Goal: Find specific page/section: Find specific page/section

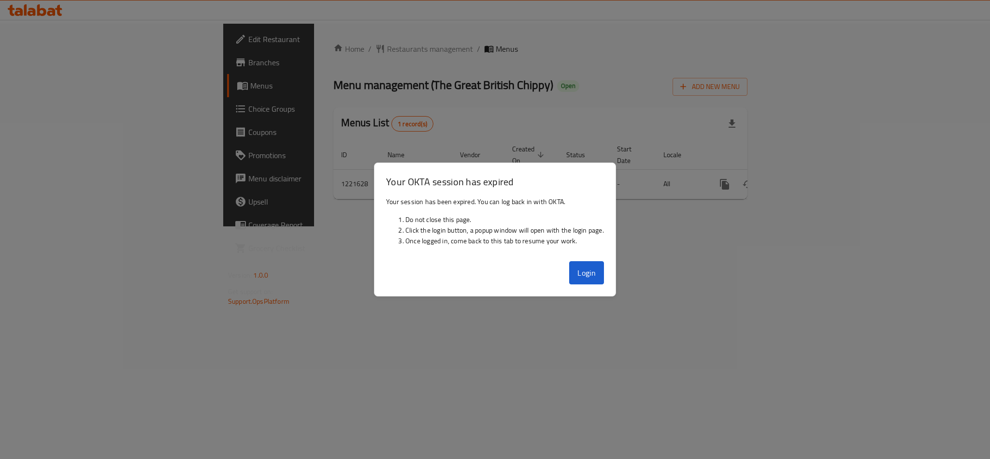
click at [580, 264] on button "Login" at bounding box center [586, 272] width 35 height 23
click at [580, 269] on button "Login" at bounding box center [586, 272] width 35 height 23
click at [272, 244] on div at bounding box center [495, 229] width 990 height 459
click at [243, 260] on div at bounding box center [495, 229] width 990 height 459
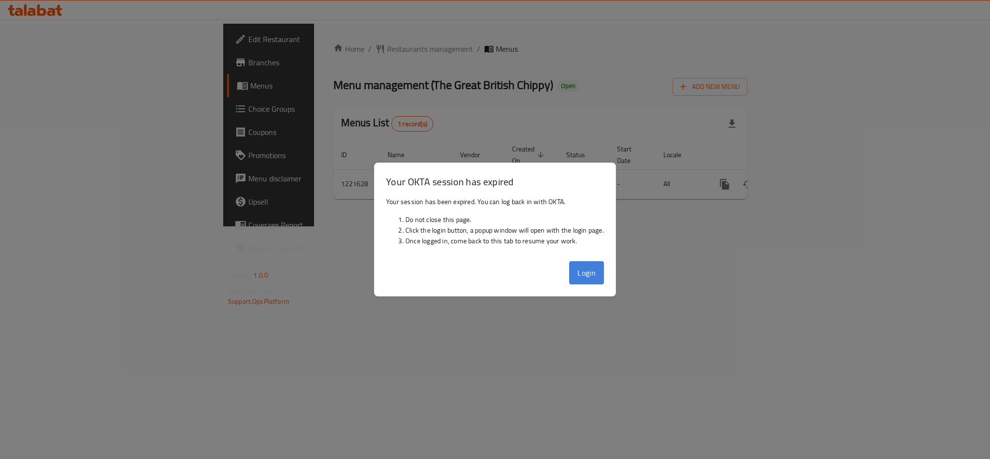
click at [590, 279] on button "Login" at bounding box center [586, 272] width 35 height 23
click at [573, 277] on button "Login" at bounding box center [586, 272] width 35 height 23
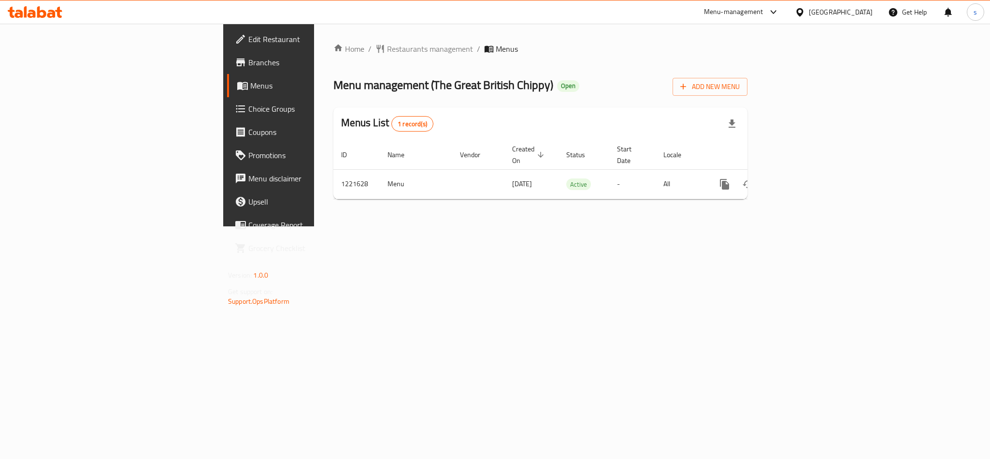
click at [825, 11] on div "[GEOGRAPHIC_DATA]" at bounding box center [841, 12] width 64 height 11
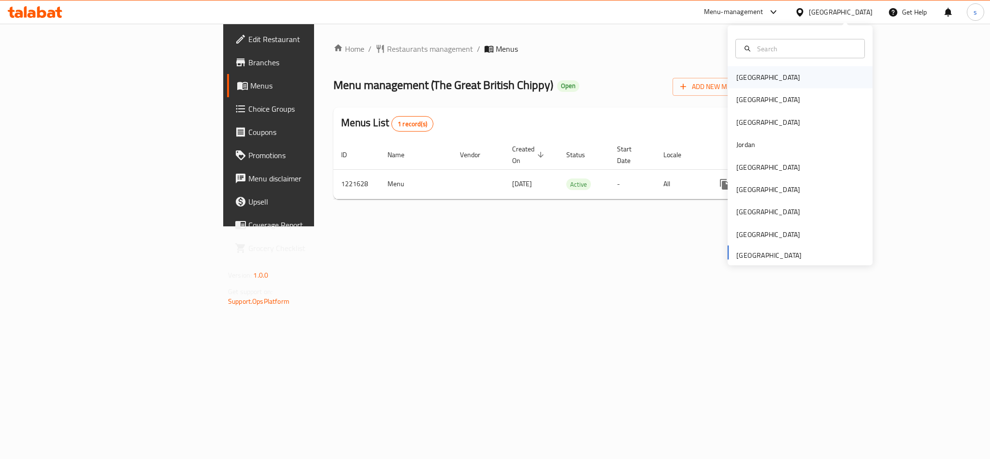
click at [738, 77] on div "[GEOGRAPHIC_DATA]" at bounding box center [769, 77] width 64 height 11
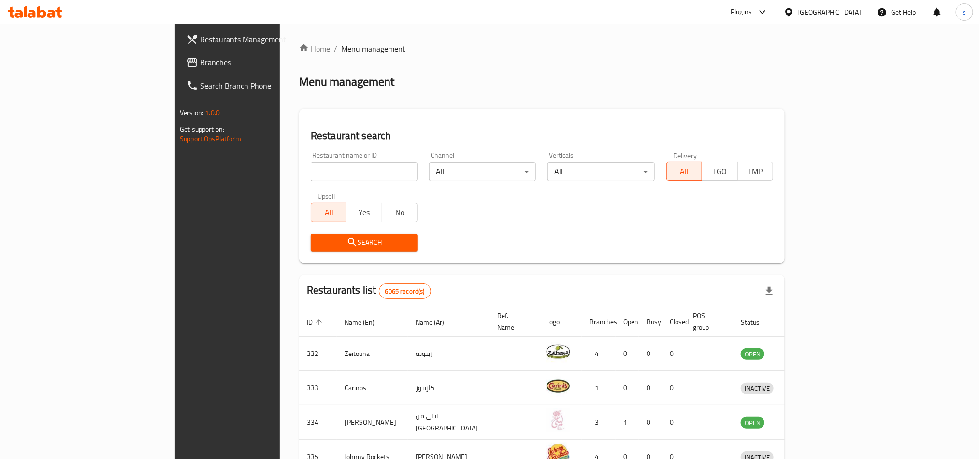
click at [200, 62] on span "Branches" at bounding box center [265, 63] width 131 height 12
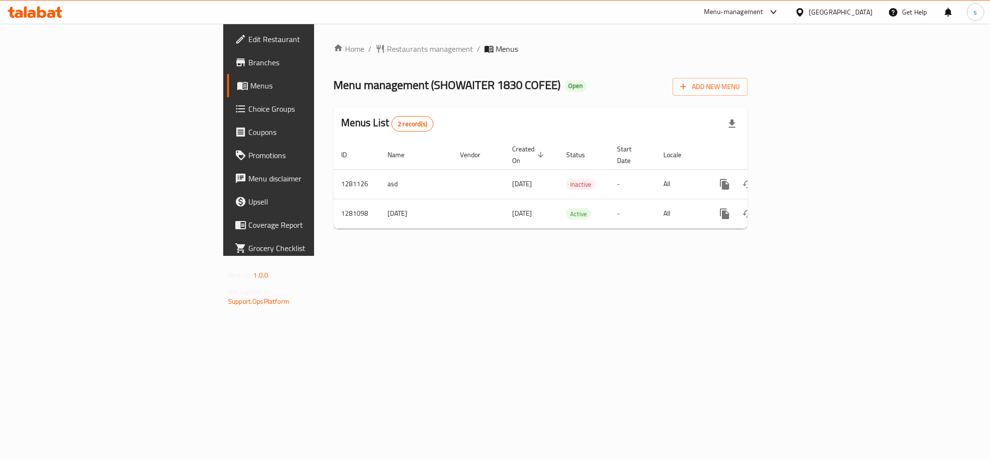
click at [851, 16] on div "[GEOGRAPHIC_DATA]" at bounding box center [841, 12] width 64 height 11
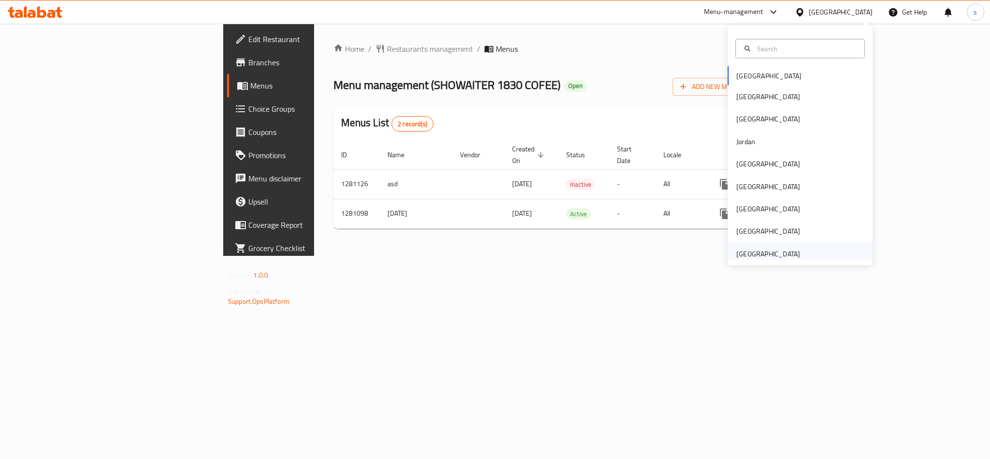
click at [758, 252] on div "[GEOGRAPHIC_DATA]" at bounding box center [769, 253] width 64 height 11
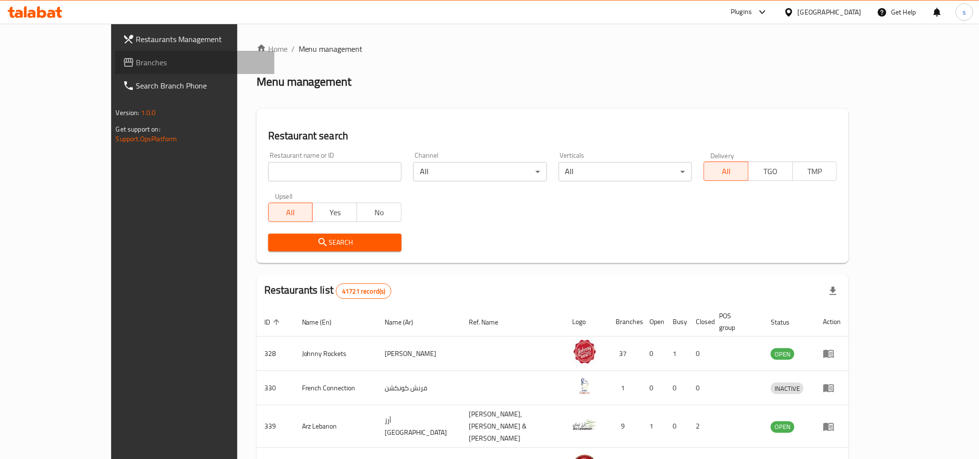
click at [136, 67] on span "Branches" at bounding box center [201, 63] width 131 height 12
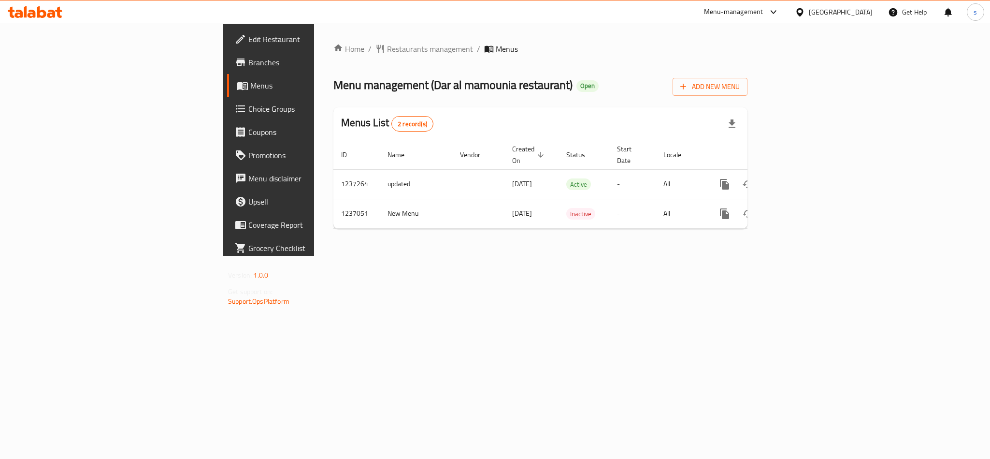
click at [841, 9] on div "[GEOGRAPHIC_DATA]" at bounding box center [841, 12] width 64 height 11
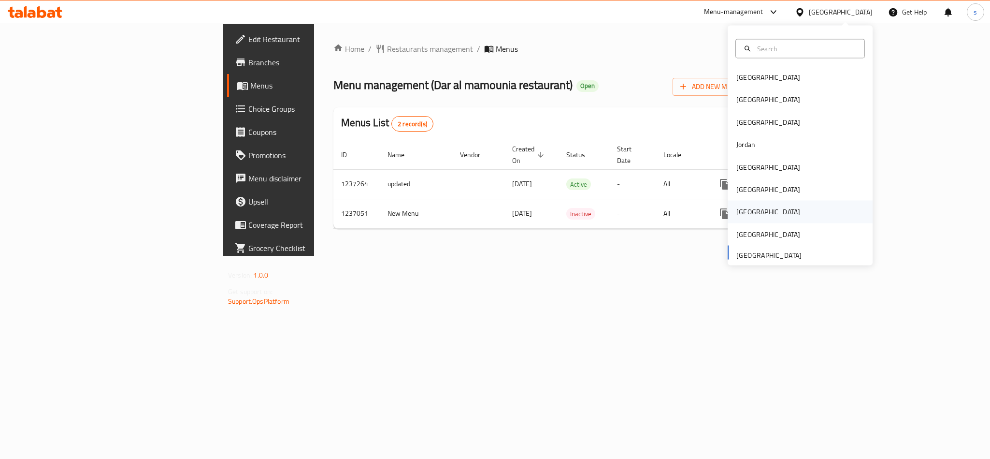
click at [739, 214] on div "[GEOGRAPHIC_DATA]" at bounding box center [769, 211] width 64 height 11
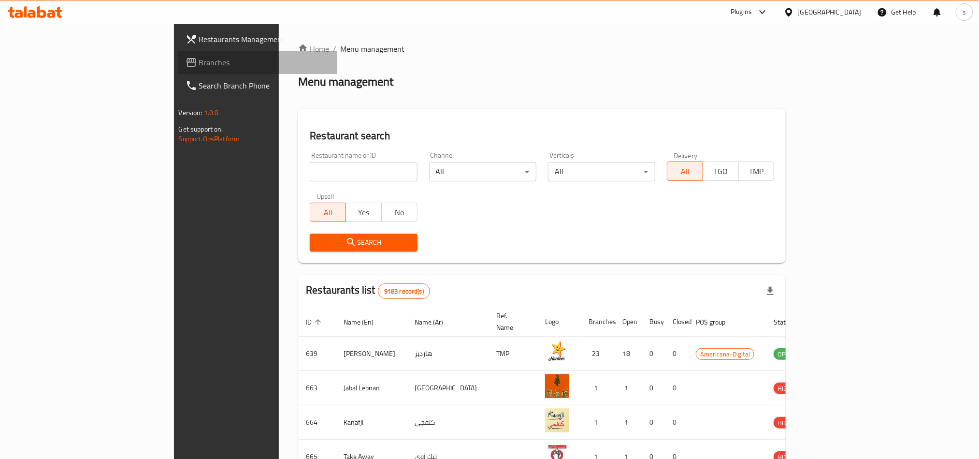
click at [199, 60] on span "Branches" at bounding box center [264, 63] width 131 height 12
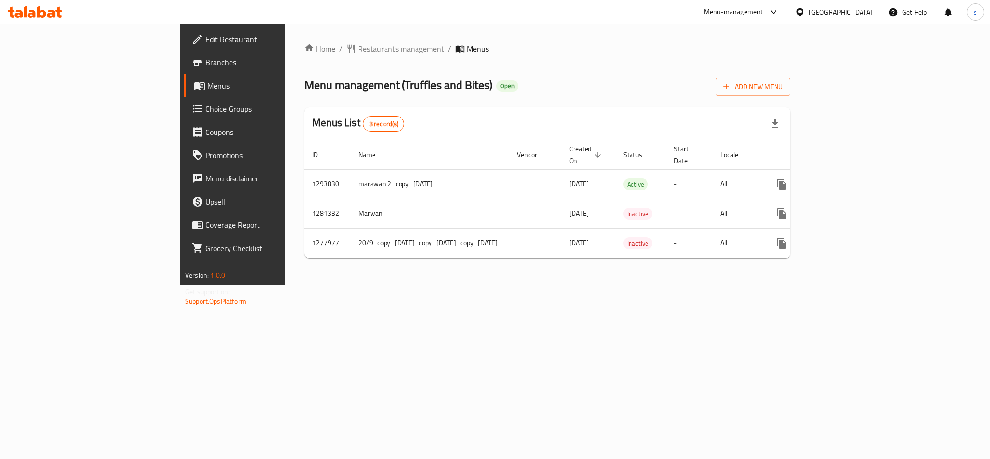
click at [863, 14] on div "[GEOGRAPHIC_DATA]" at bounding box center [841, 12] width 64 height 11
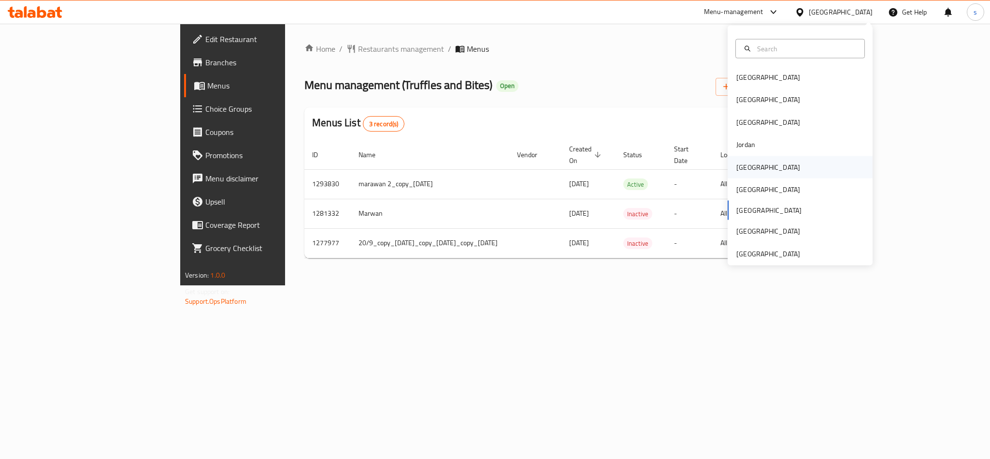
click at [737, 161] on div "[GEOGRAPHIC_DATA]" at bounding box center [769, 166] width 64 height 11
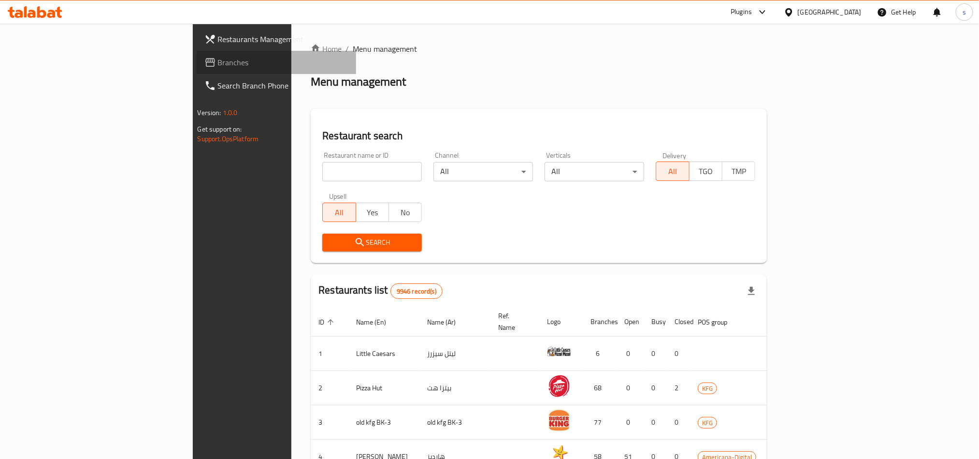
click at [218, 65] on span "Branches" at bounding box center [283, 63] width 131 height 12
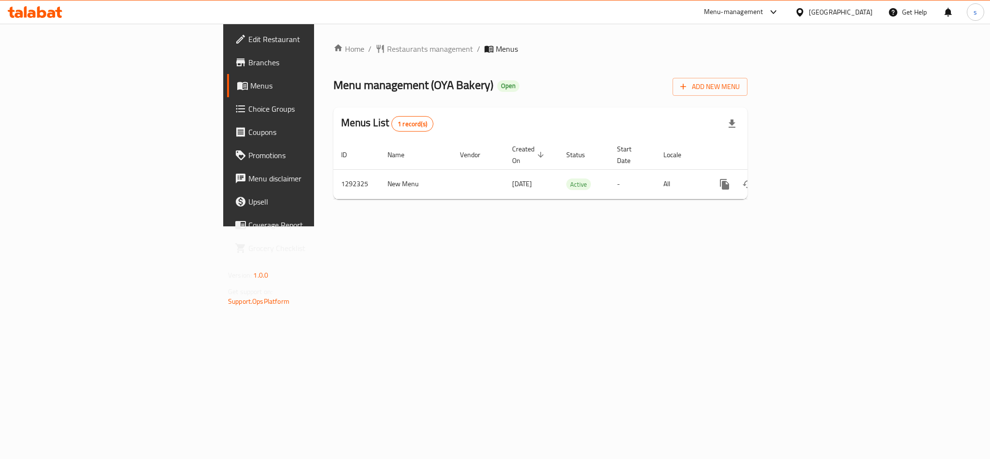
click at [852, 11] on div "[GEOGRAPHIC_DATA]" at bounding box center [841, 12] width 64 height 11
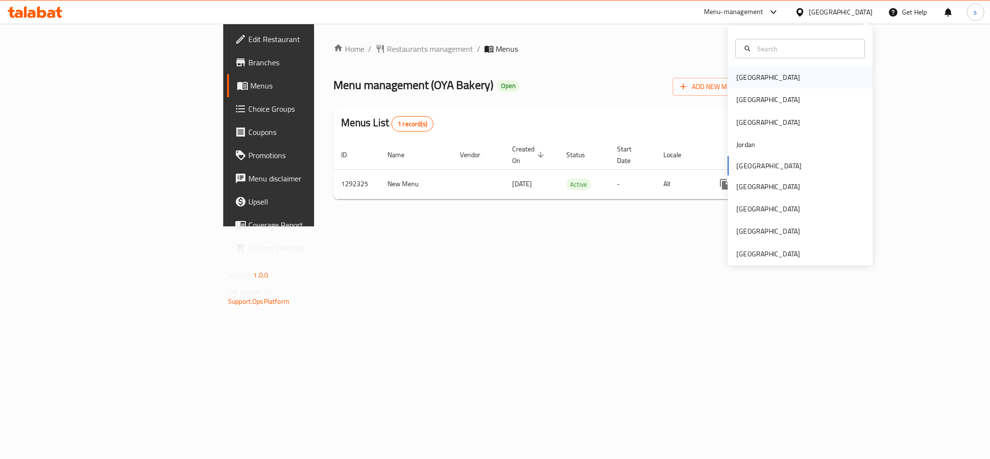
click at [729, 74] on div "[GEOGRAPHIC_DATA]" at bounding box center [768, 77] width 79 height 22
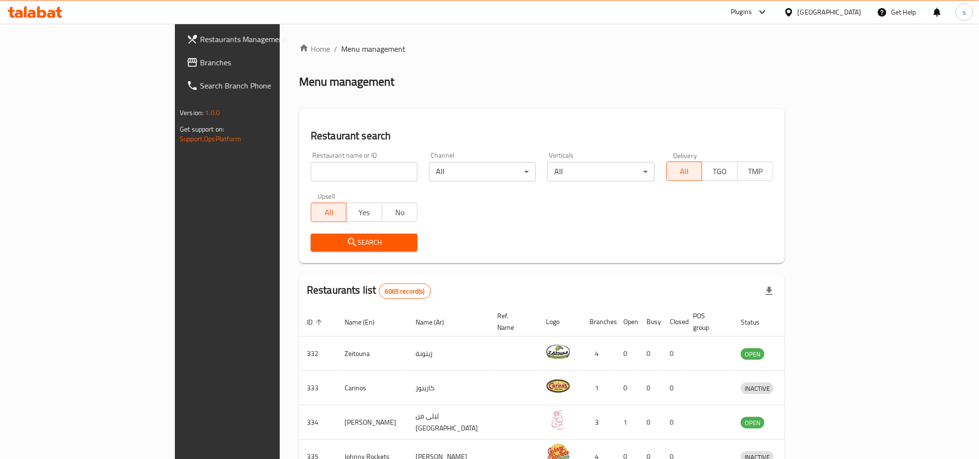
click at [855, 16] on div "[GEOGRAPHIC_DATA]" at bounding box center [830, 12] width 64 height 11
click at [725, 161] on div "[GEOGRAPHIC_DATA]" at bounding box center [757, 164] width 64 height 11
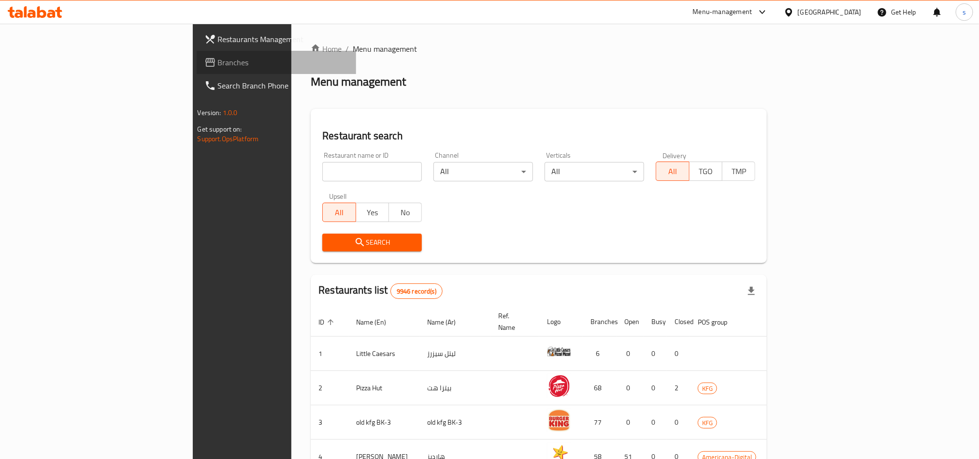
click at [218, 61] on span "Branches" at bounding box center [283, 63] width 131 height 12
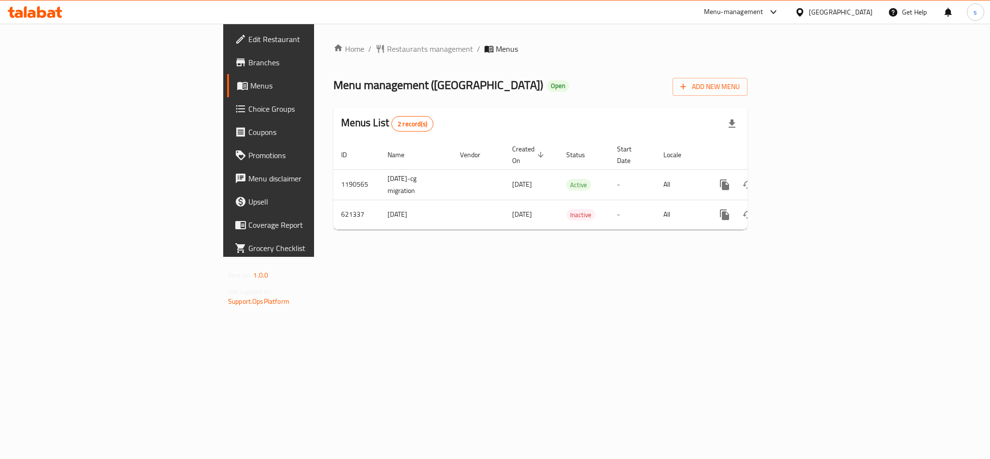
click at [858, 10] on div "[GEOGRAPHIC_DATA]" at bounding box center [841, 12] width 64 height 11
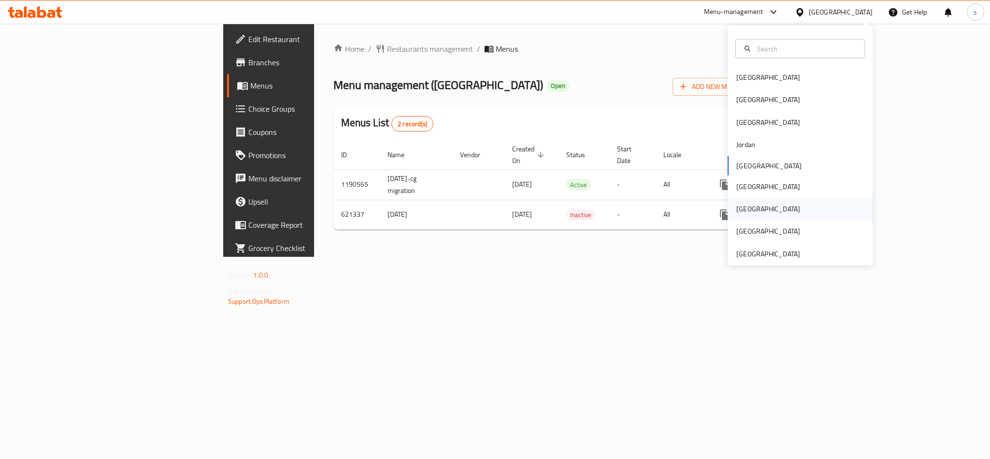
click at [737, 204] on div "[GEOGRAPHIC_DATA]" at bounding box center [769, 208] width 64 height 11
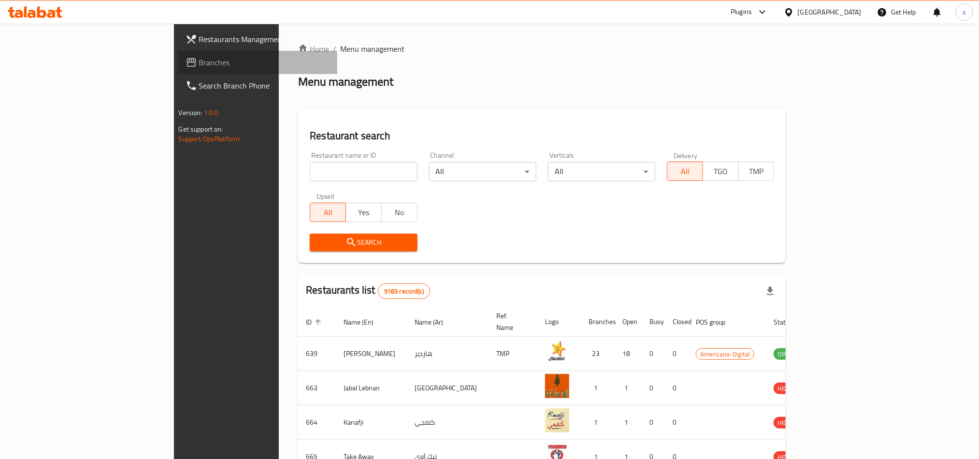
click at [199, 62] on span "Branches" at bounding box center [264, 63] width 131 height 12
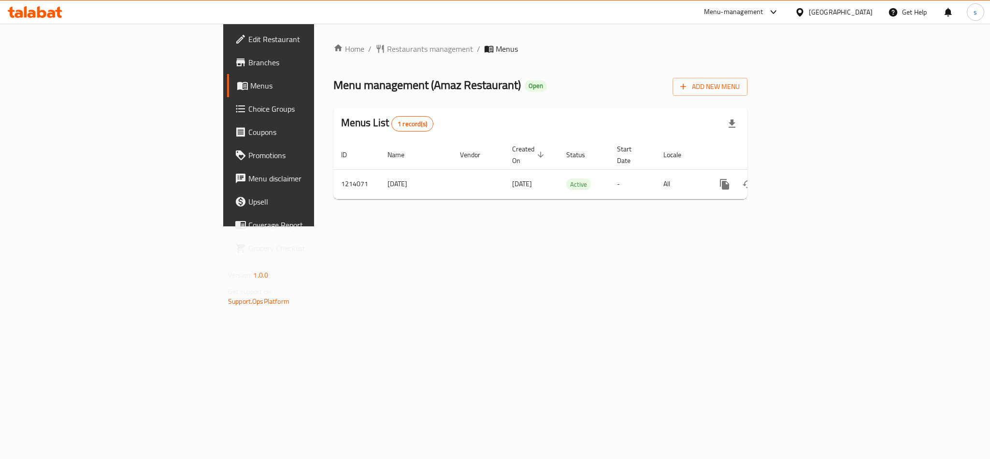
click at [860, 10] on div "[GEOGRAPHIC_DATA]" at bounding box center [841, 12] width 64 height 11
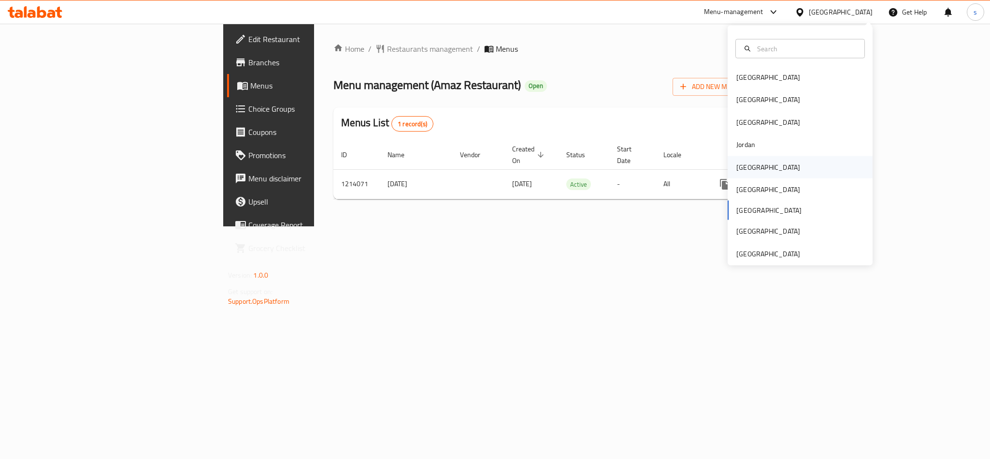
click at [750, 166] on div "[GEOGRAPHIC_DATA]" at bounding box center [768, 167] width 79 height 22
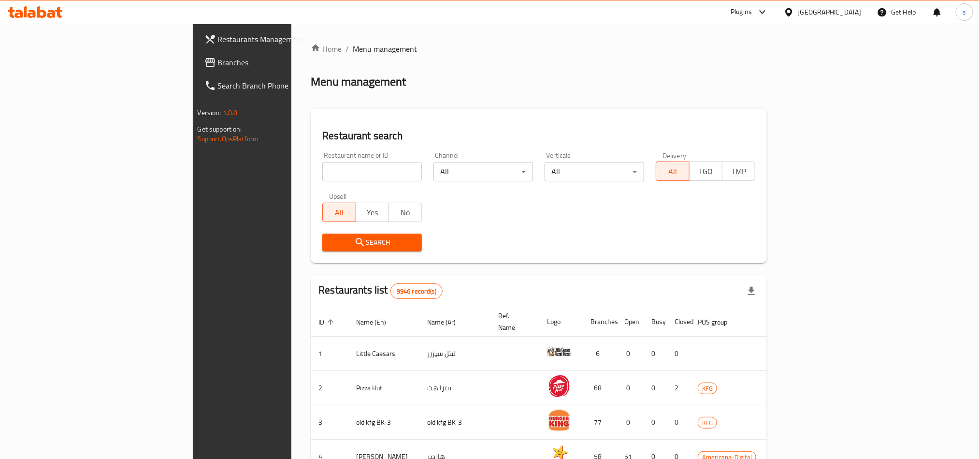
click at [218, 62] on span "Branches" at bounding box center [283, 63] width 131 height 12
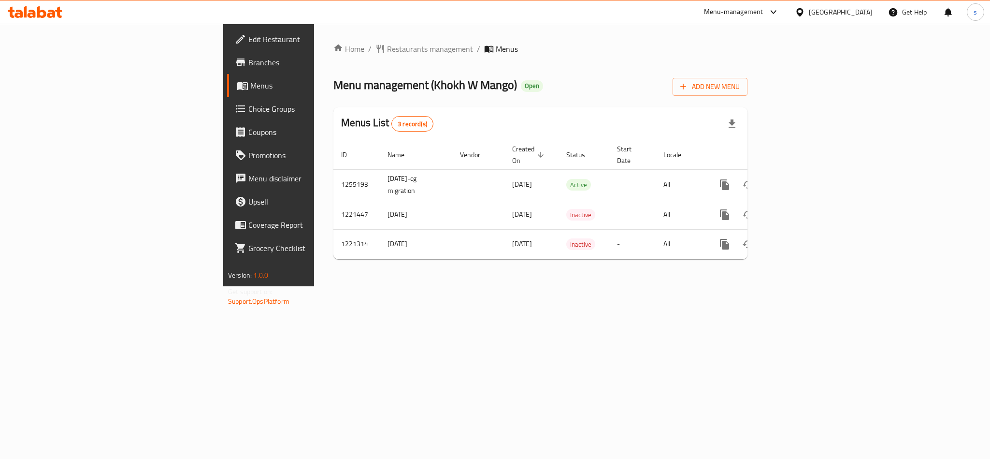
click at [869, 12] on div "[GEOGRAPHIC_DATA]" at bounding box center [841, 12] width 64 height 11
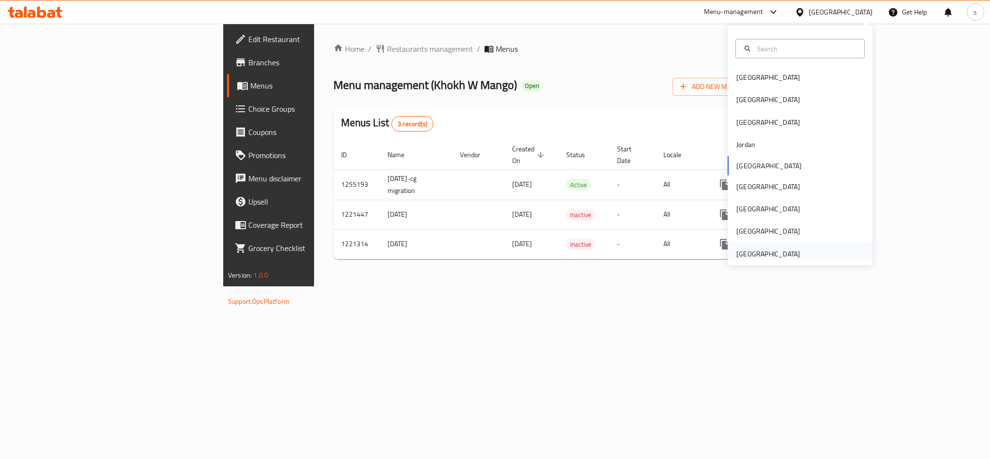
click at [776, 252] on div "[GEOGRAPHIC_DATA]" at bounding box center [769, 253] width 64 height 11
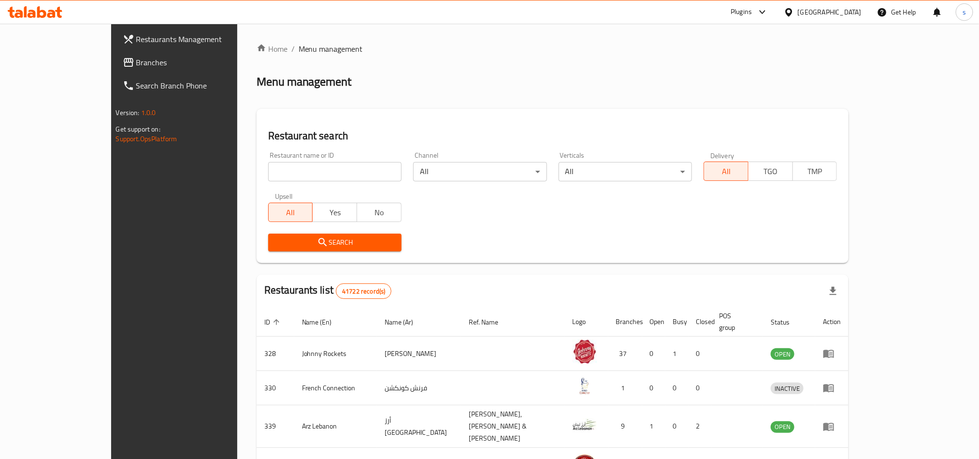
click at [136, 61] on span "Branches" at bounding box center [201, 63] width 131 height 12
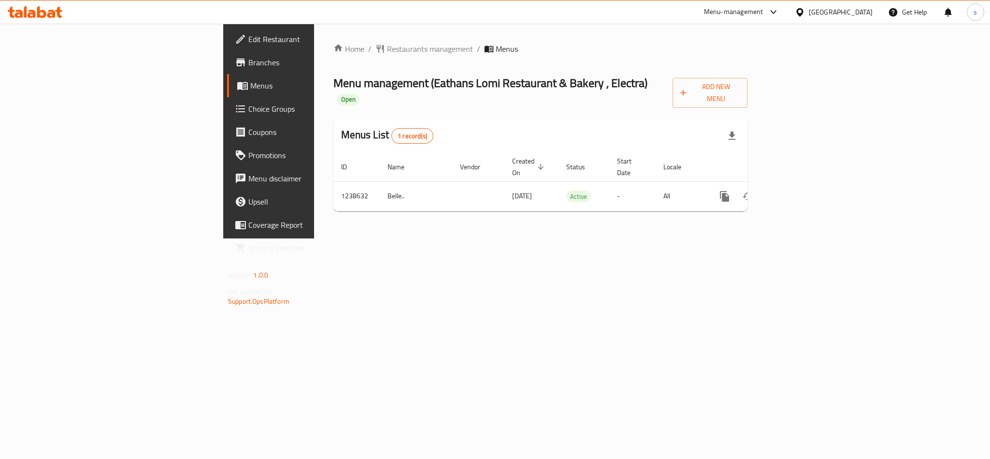
click at [821, 13] on div "[GEOGRAPHIC_DATA]" at bounding box center [841, 12] width 64 height 11
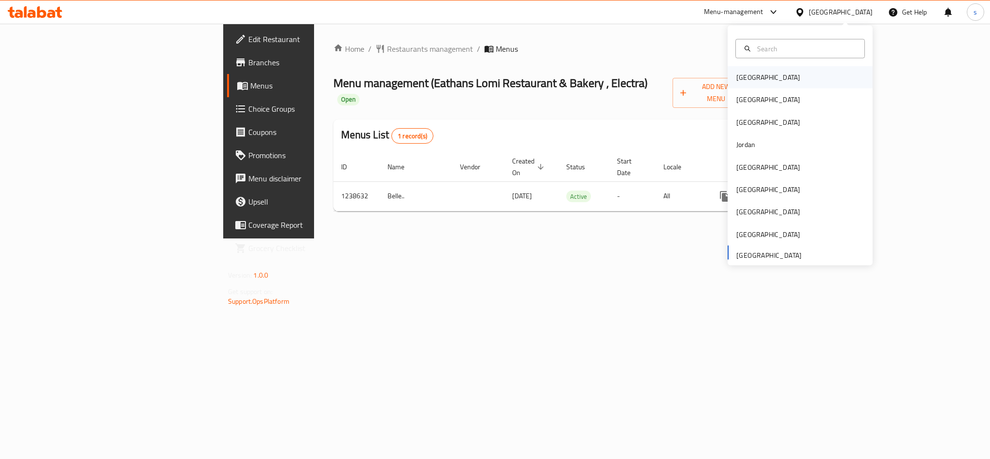
click at [743, 73] on div "[GEOGRAPHIC_DATA]" at bounding box center [769, 77] width 64 height 11
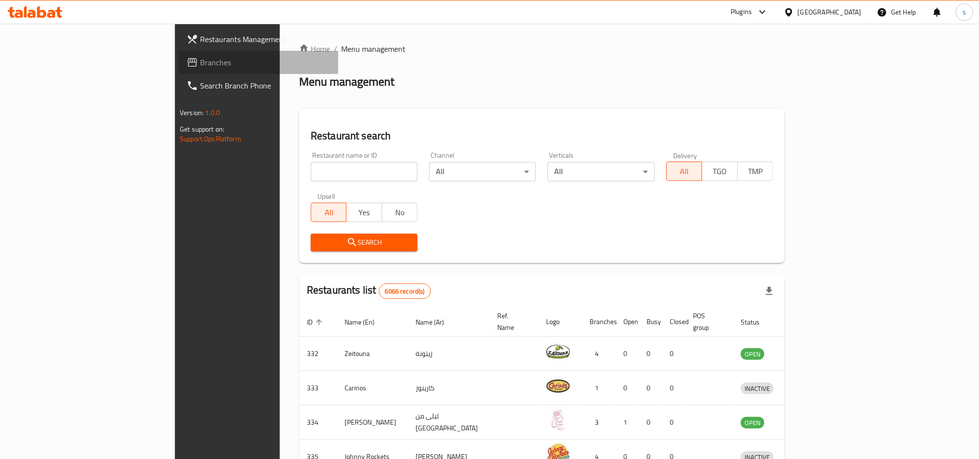
click at [200, 61] on span "Branches" at bounding box center [265, 63] width 131 height 12
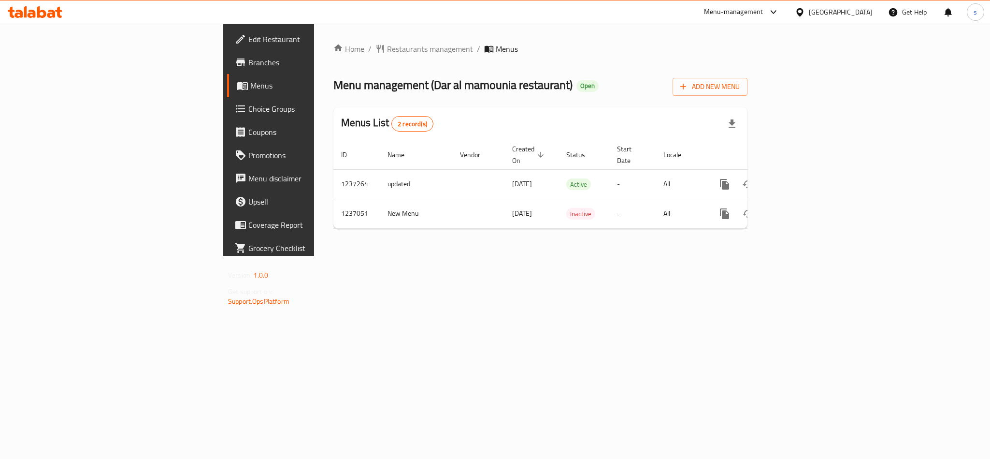
click at [838, 12] on div "[GEOGRAPHIC_DATA]" at bounding box center [841, 12] width 64 height 11
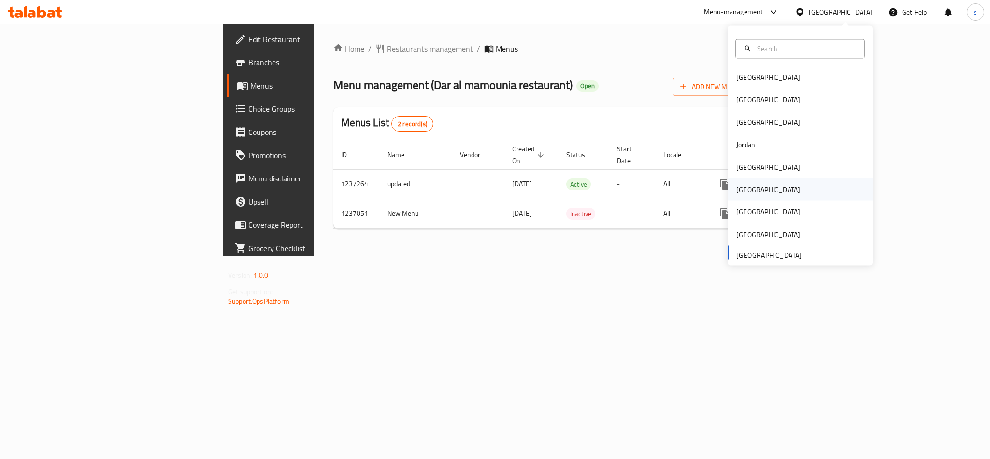
click at [737, 193] on div "[GEOGRAPHIC_DATA]" at bounding box center [769, 189] width 64 height 11
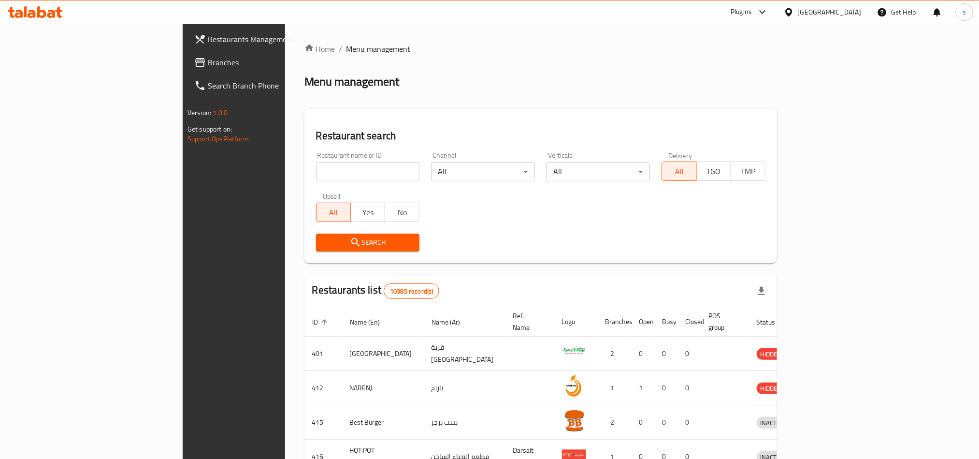
click at [208, 59] on span "Branches" at bounding box center [273, 63] width 131 height 12
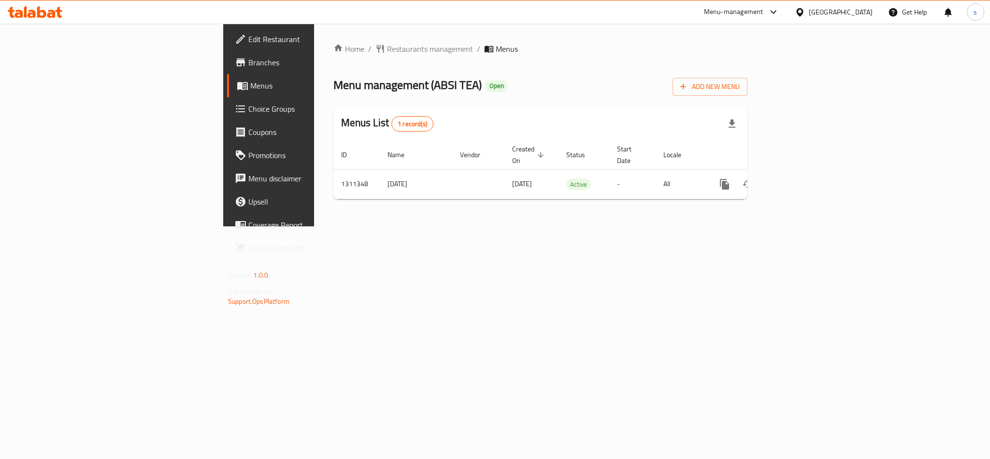
click at [863, 12] on div "[GEOGRAPHIC_DATA]" at bounding box center [841, 12] width 64 height 11
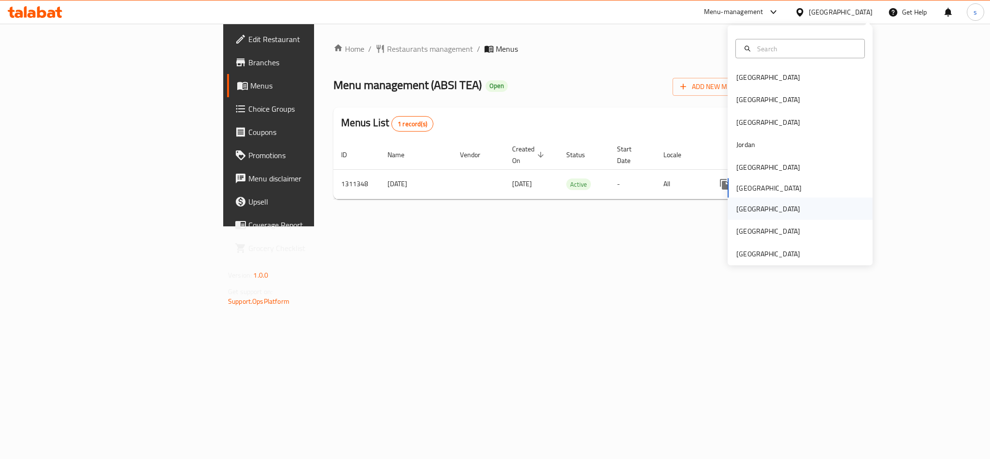
click at [737, 209] on div "[GEOGRAPHIC_DATA]" at bounding box center [769, 208] width 64 height 11
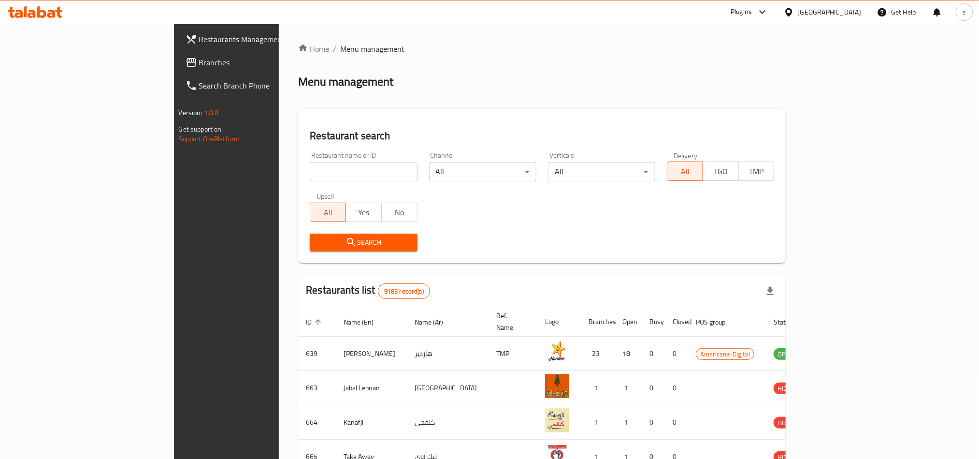
drag, startPoint x: 38, startPoint y: 57, endPoint x: 155, endPoint y: 150, distance: 149.7
click at [199, 57] on span "Branches" at bounding box center [264, 63] width 131 height 12
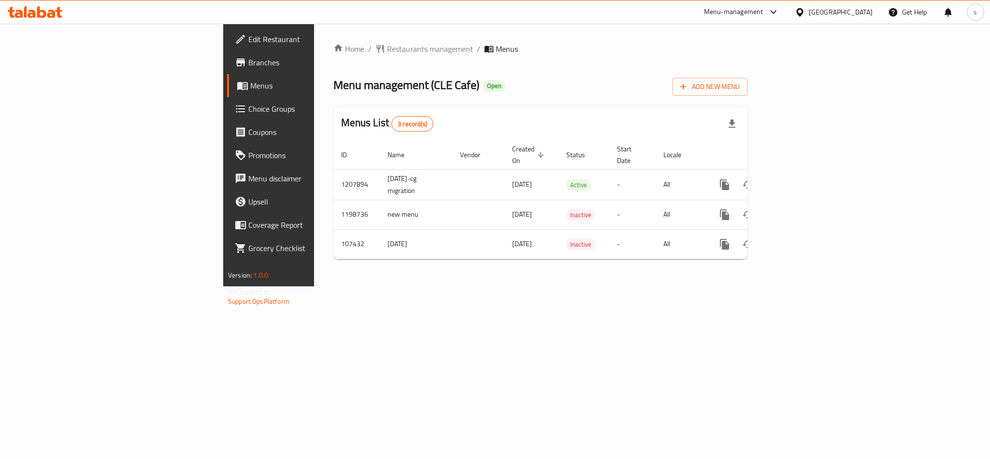
click at [863, 12] on div "[GEOGRAPHIC_DATA]" at bounding box center [841, 12] width 64 height 11
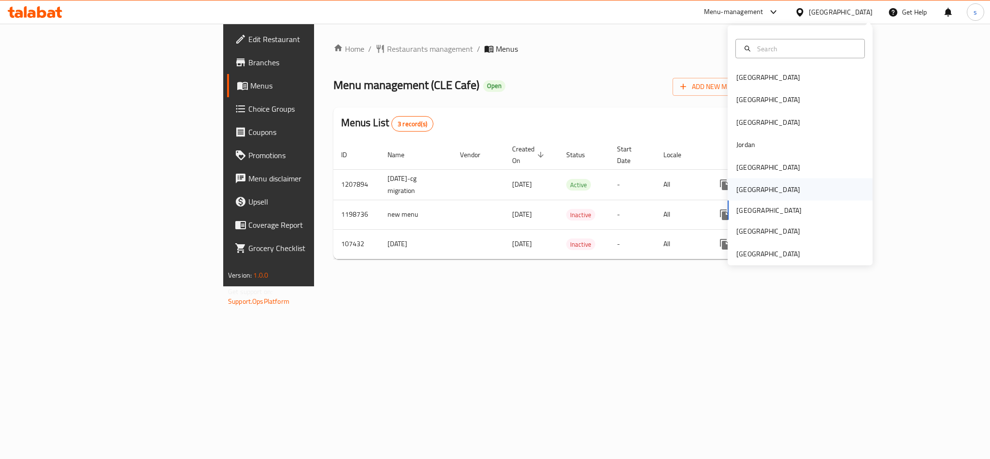
click at [748, 190] on div "[GEOGRAPHIC_DATA]" at bounding box center [768, 189] width 79 height 22
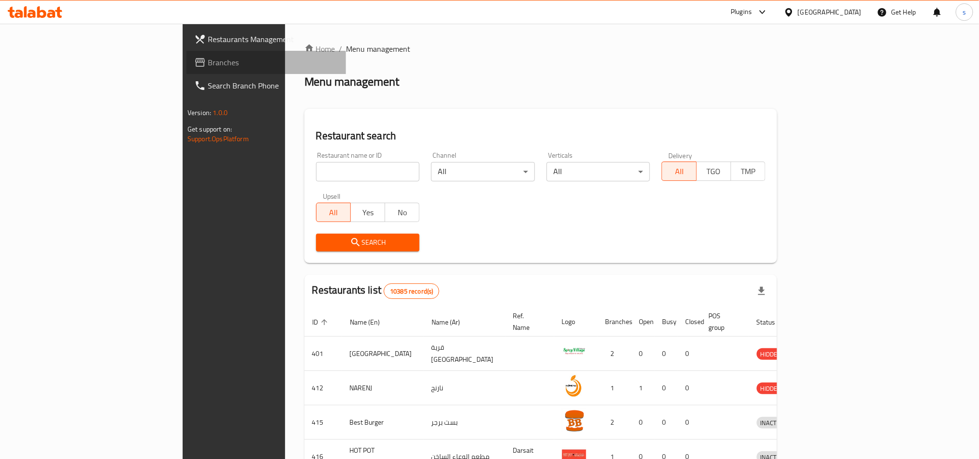
click at [208, 59] on span "Branches" at bounding box center [273, 63] width 131 height 12
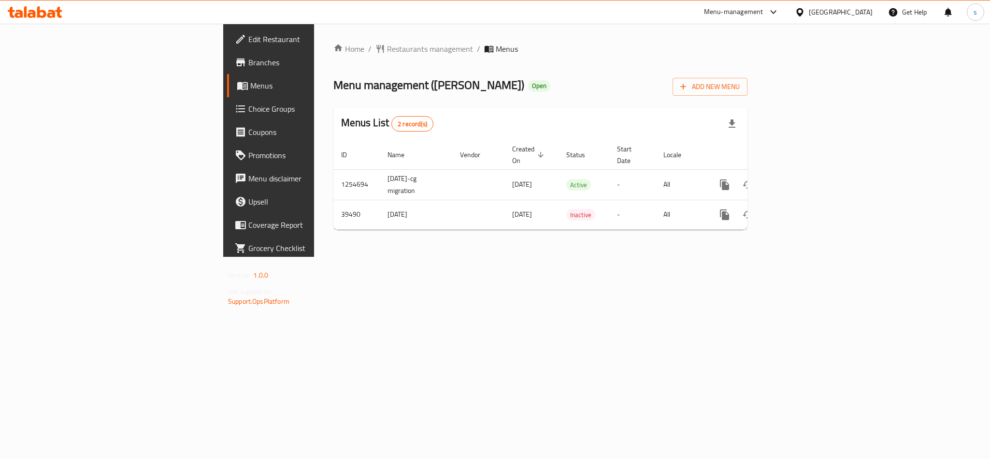
click at [862, 15] on div "[GEOGRAPHIC_DATA]" at bounding box center [841, 12] width 64 height 11
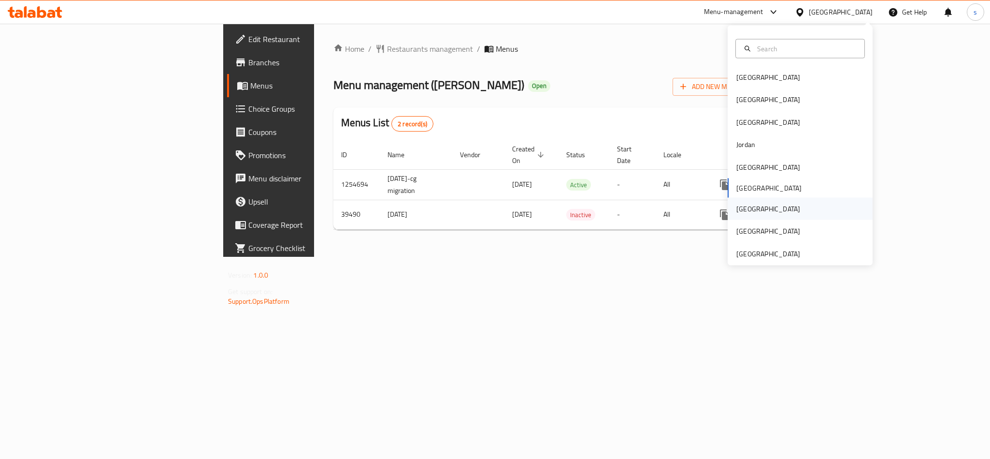
click at [737, 209] on div "[GEOGRAPHIC_DATA]" at bounding box center [769, 208] width 64 height 11
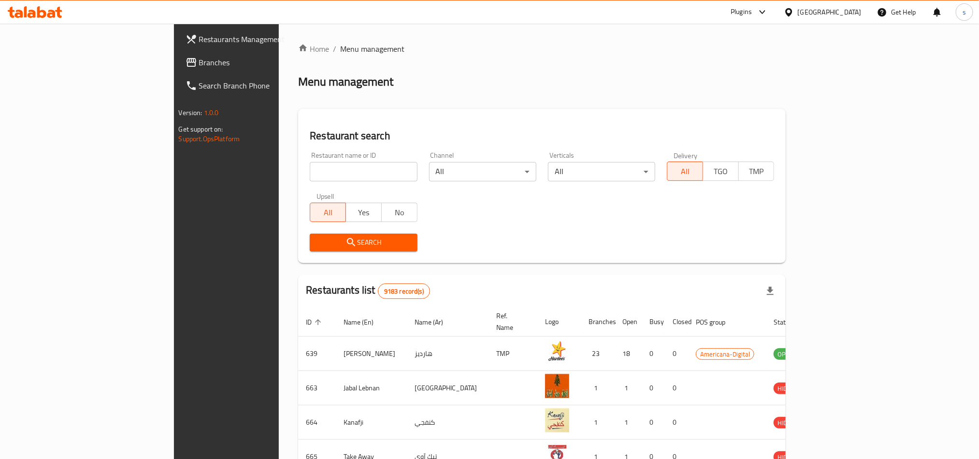
click at [199, 58] on span "Branches" at bounding box center [264, 63] width 131 height 12
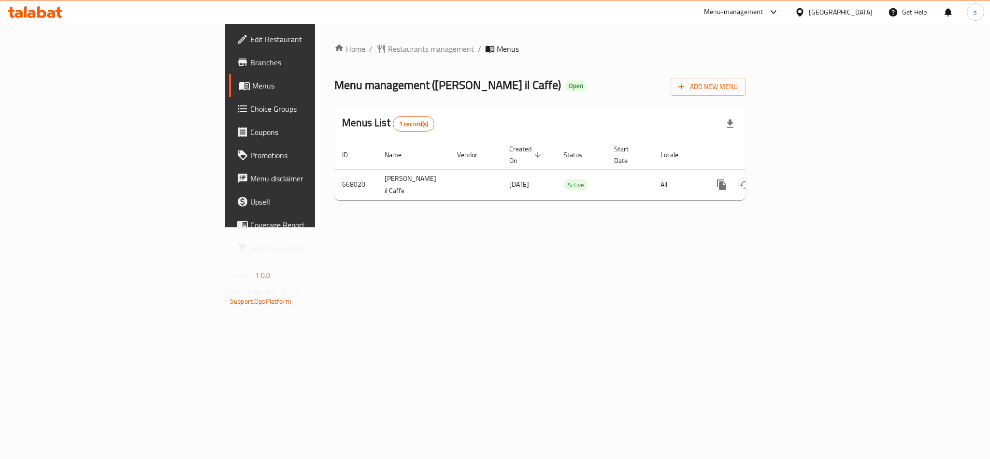
click at [858, 13] on div "[GEOGRAPHIC_DATA]" at bounding box center [841, 12] width 64 height 11
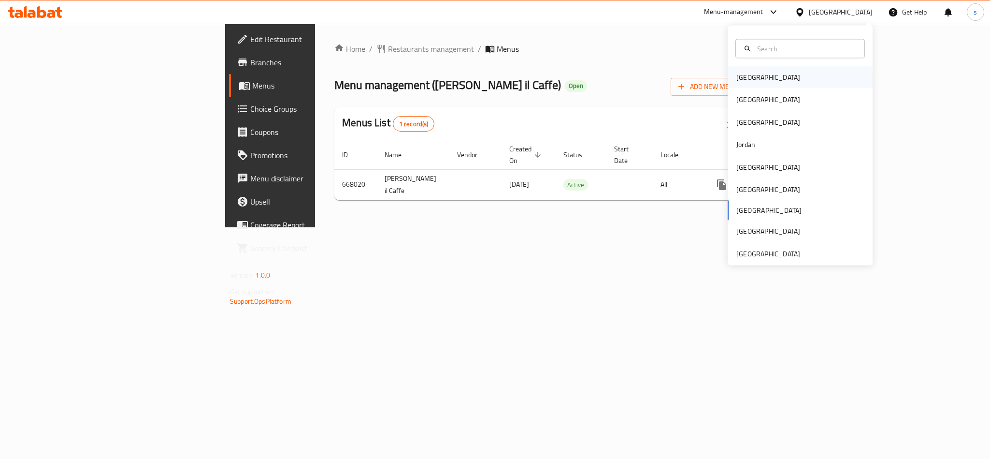
click at [754, 80] on div "[GEOGRAPHIC_DATA]" at bounding box center [768, 77] width 79 height 22
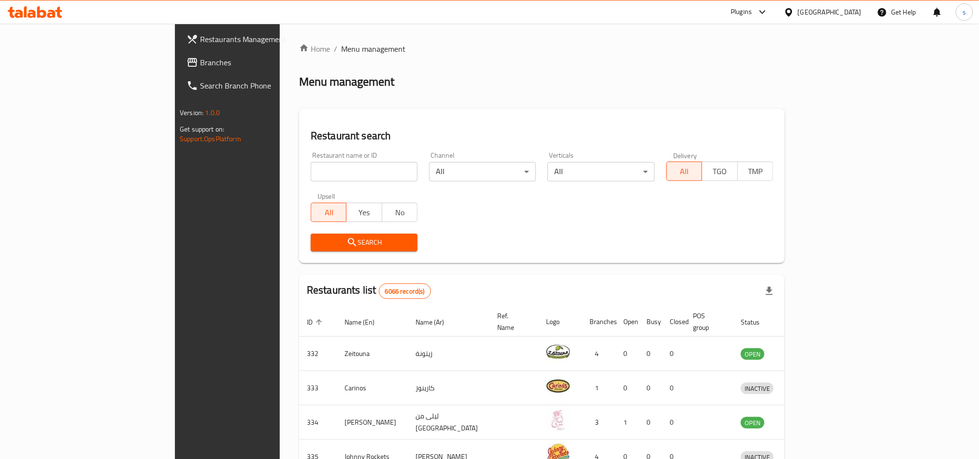
click at [798, 17] on div at bounding box center [791, 12] width 14 height 11
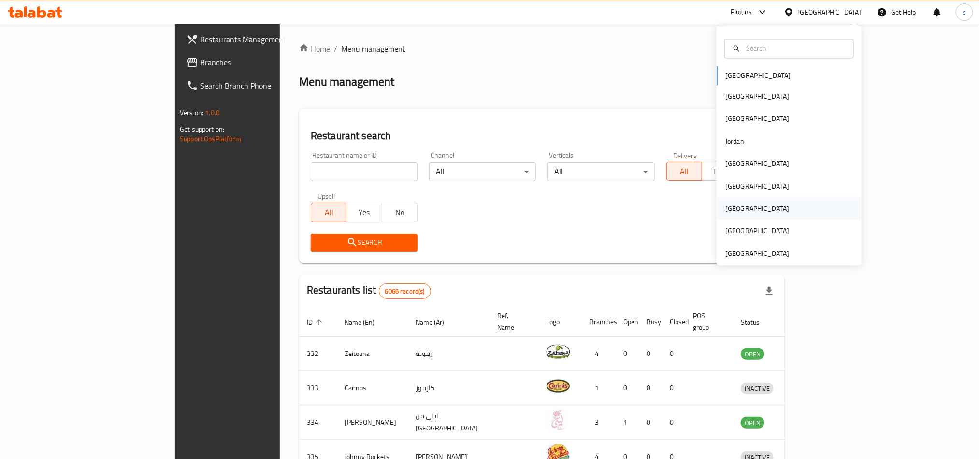
click at [726, 203] on div "[GEOGRAPHIC_DATA]" at bounding box center [757, 208] width 64 height 11
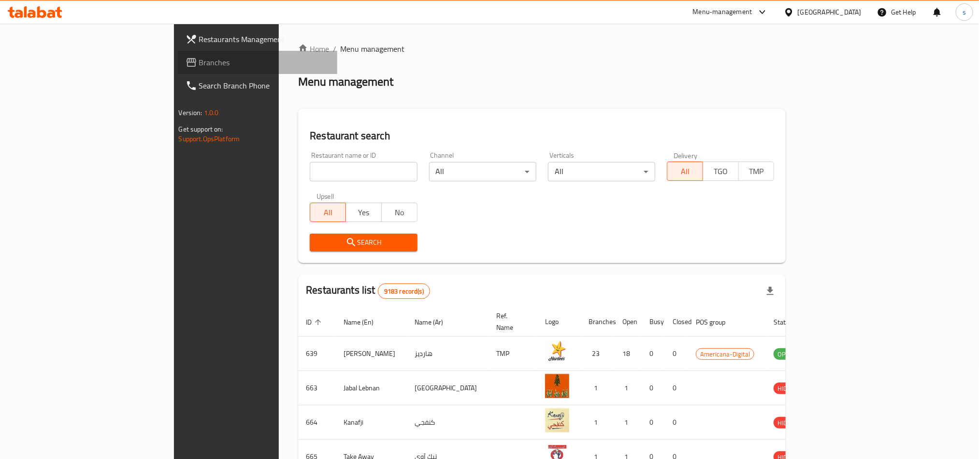
click at [199, 64] on span "Branches" at bounding box center [264, 63] width 131 height 12
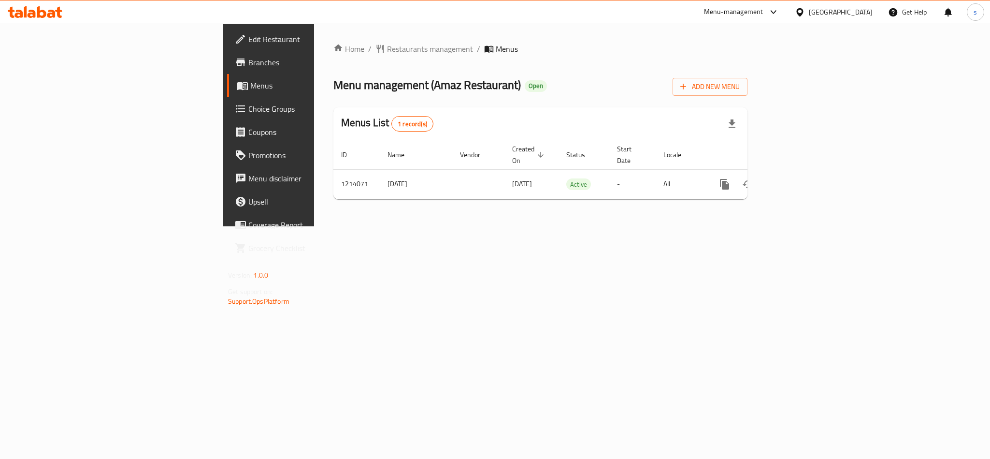
click at [869, 15] on div "[GEOGRAPHIC_DATA]" at bounding box center [841, 12] width 64 height 11
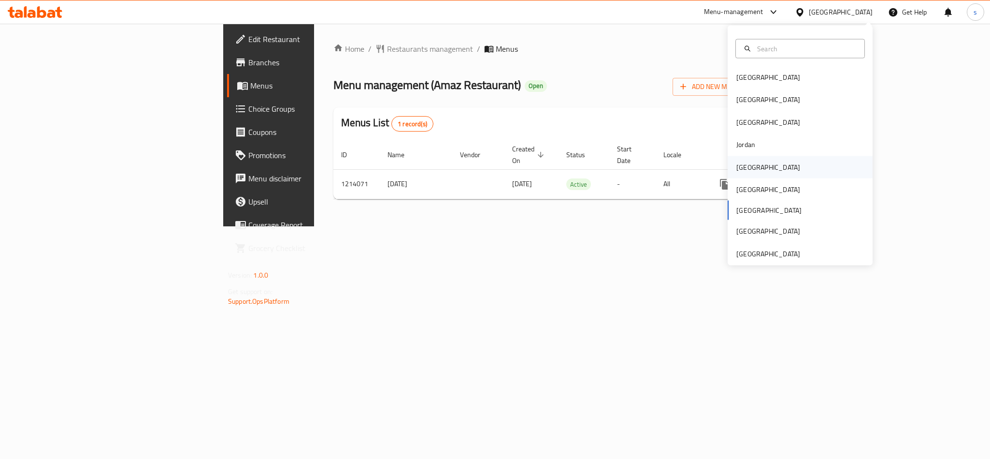
click at [745, 167] on div "[GEOGRAPHIC_DATA]" at bounding box center [769, 166] width 64 height 11
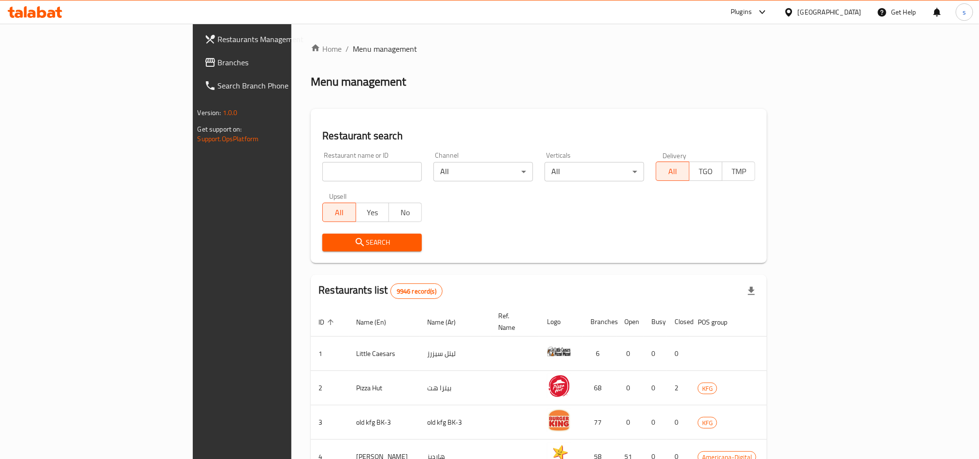
click at [218, 65] on span "Branches" at bounding box center [283, 63] width 131 height 12
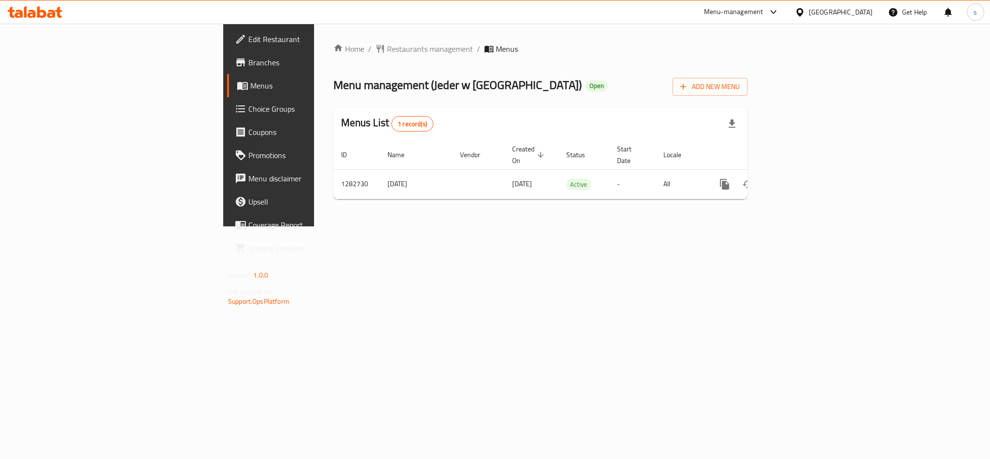
click at [852, 13] on div "[GEOGRAPHIC_DATA]" at bounding box center [841, 12] width 64 height 11
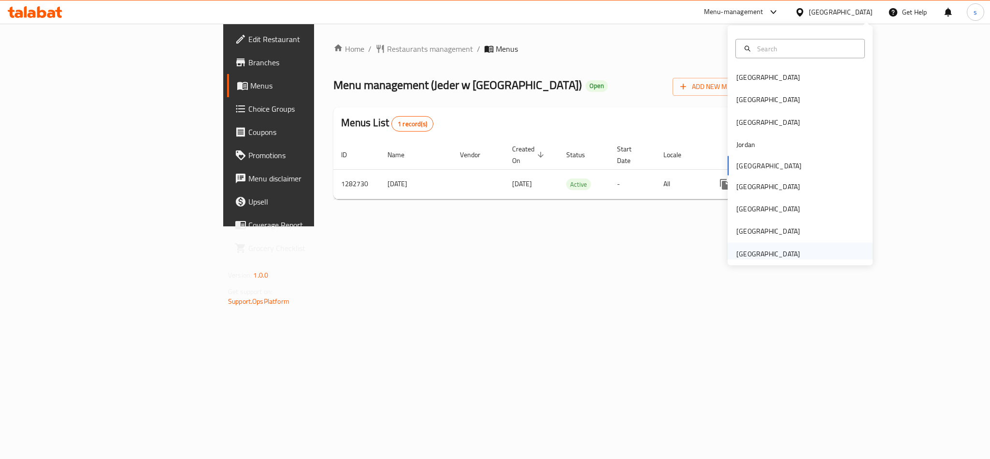
click at [746, 249] on div "[GEOGRAPHIC_DATA]" at bounding box center [769, 253] width 64 height 11
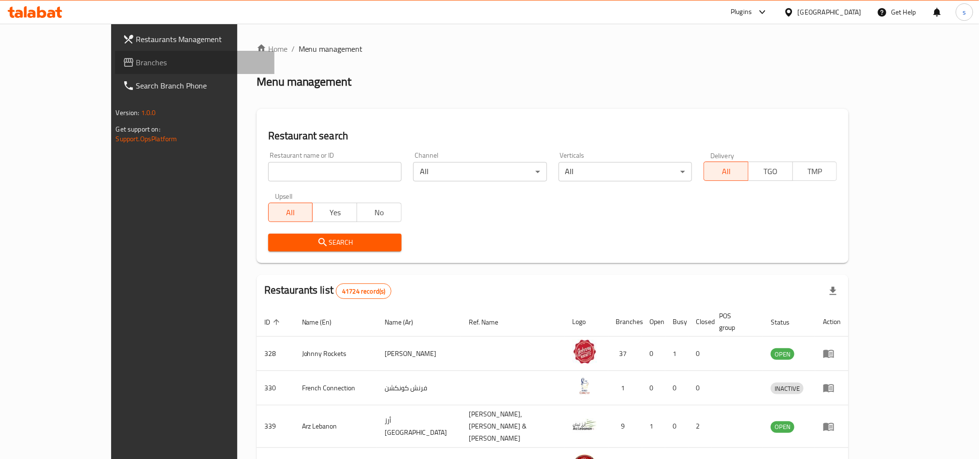
click at [136, 61] on span "Branches" at bounding box center [201, 63] width 131 height 12
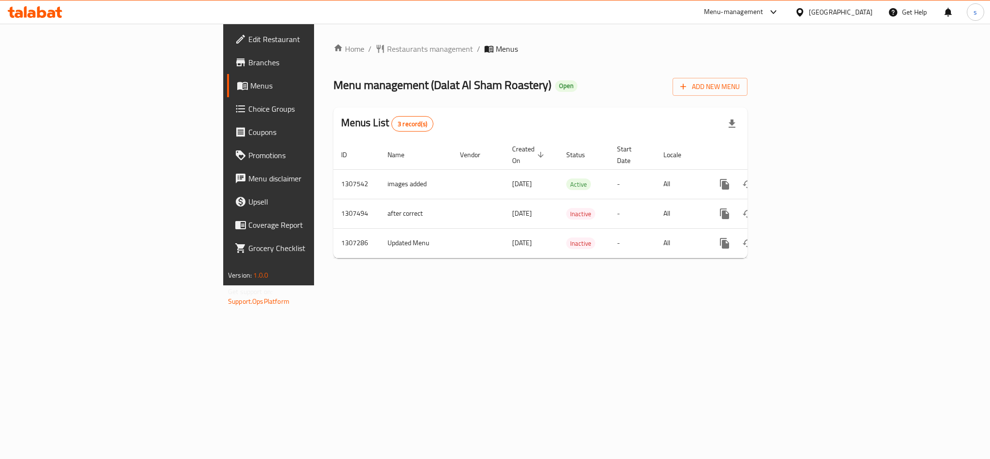
click at [834, 8] on div "[GEOGRAPHIC_DATA]" at bounding box center [841, 12] width 64 height 11
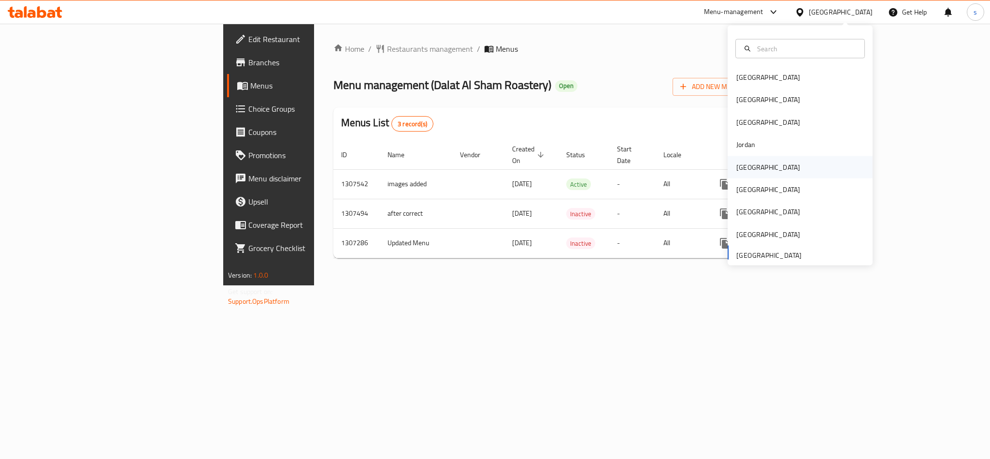
click at [743, 165] on div "[GEOGRAPHIC_DATA]" at bounding box center [769, 166] width 64 height 11
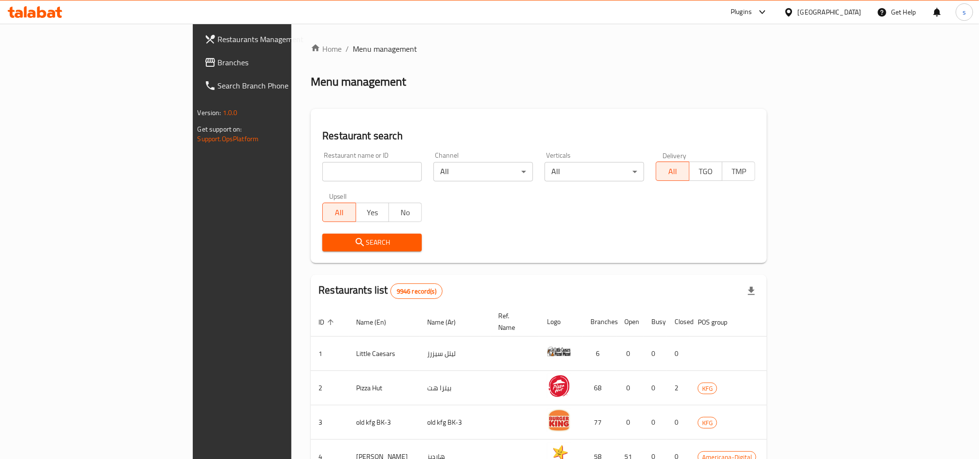
click at [218, 58] on span "Branches" at bounding box center [283, 63] width 131 height 12
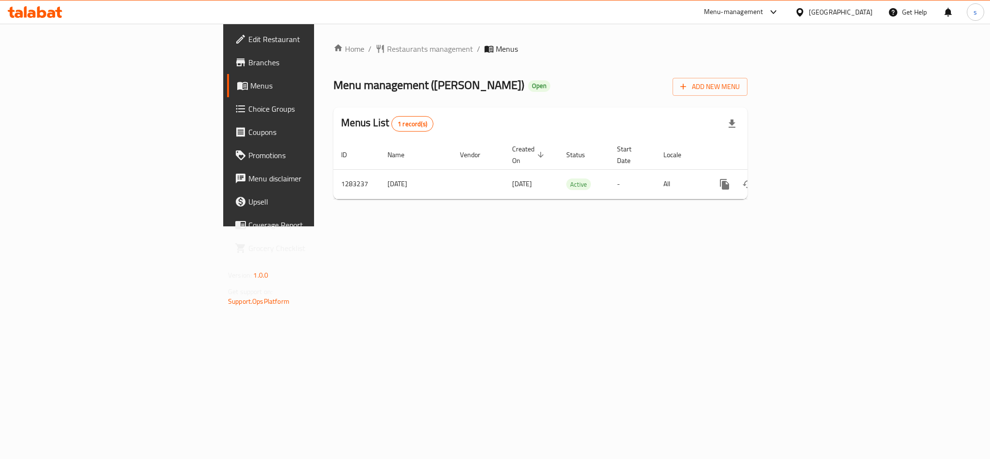
click at [857, 11] on div "[GEOGRAPHIC_DATA]" at bounding box center [841, 12] width 64 height 11
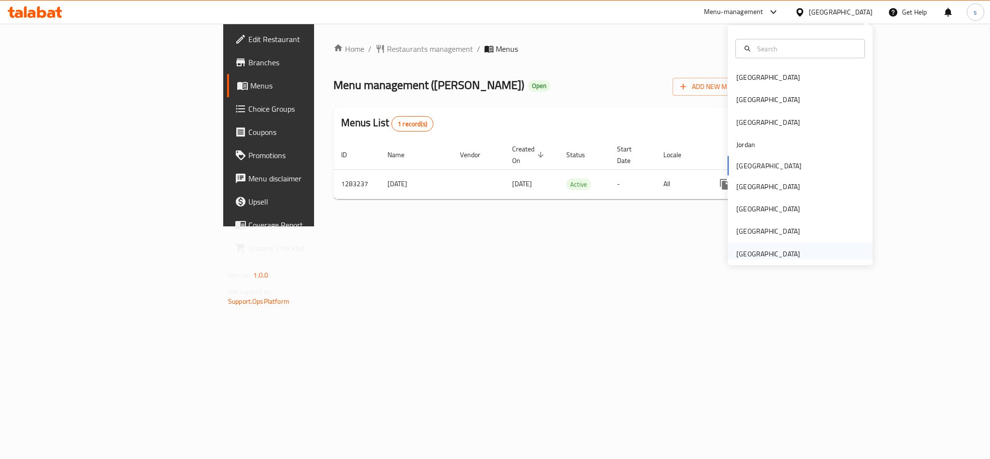
click at [783, 251] on div "[GEOGRAPHIC_DATA]" at bounding box center [769, 253] width 64 height 11
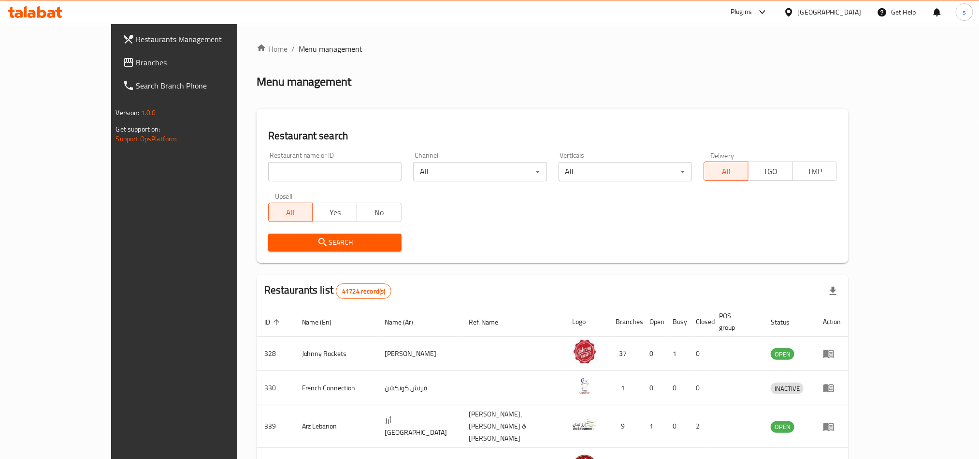
click at [136, 61] on span "Branches" at bounding box center [201, 63] width 131 height 12
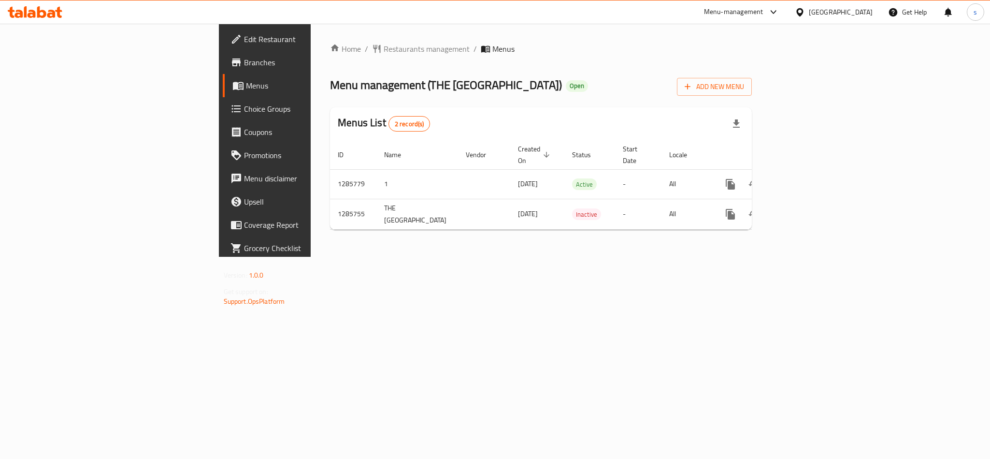
click at [811, 11] on div "[GEOGRAPHIC_DATA]" at bounding box center [841, 12] width 64 height 11
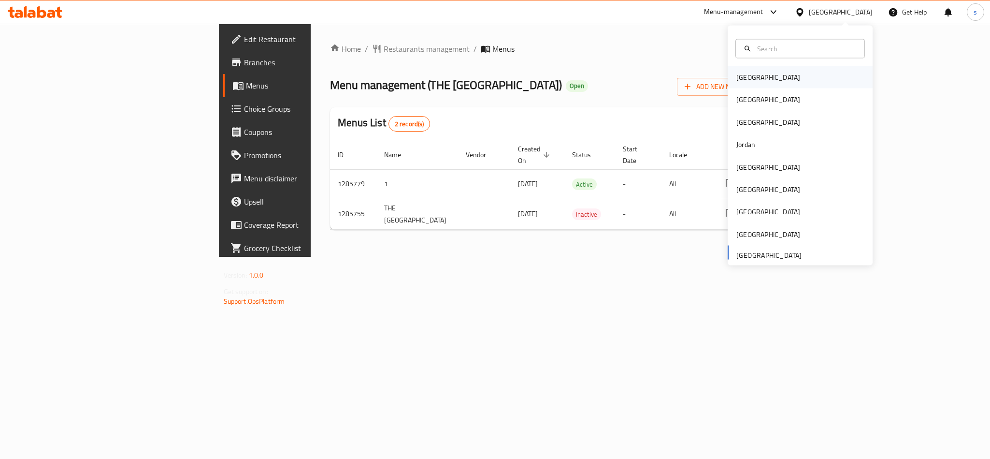
click at [737, 78] on div "[GEOGRAPHIC_DATA]" at bounding box center [769, 77] width 64 height 11
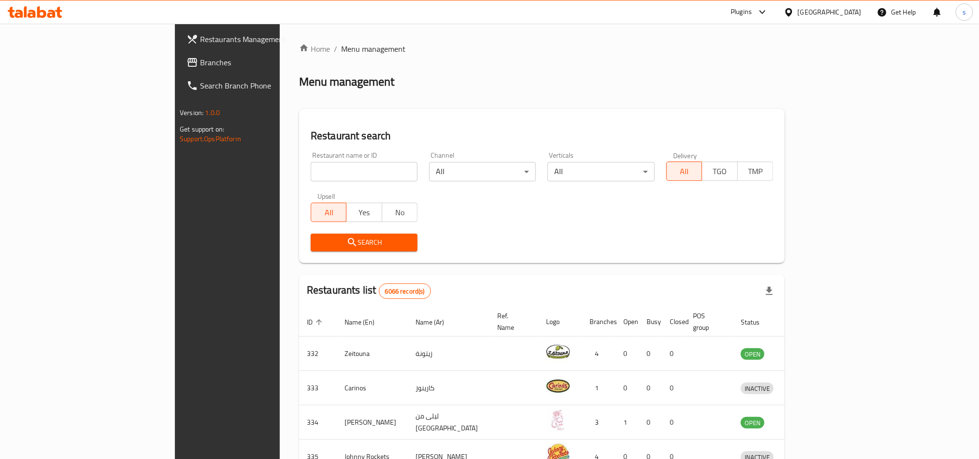
click at [858, 7] on div "[GEOGRAPHIC_DATA]" at bounding box center [830, 12] width 64 height 11
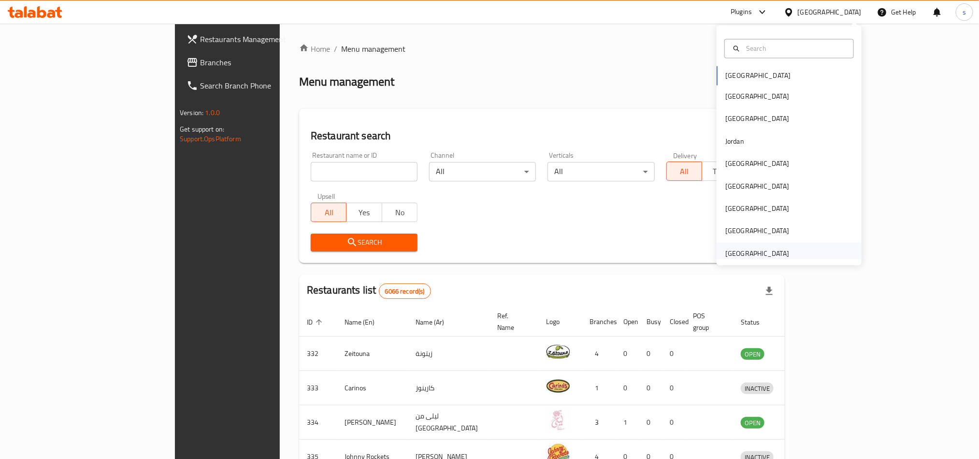
click at [755, 252] on div "[GEOGRAPHIC_DATA]" at bounding box center [757, 253] width 64 height 11
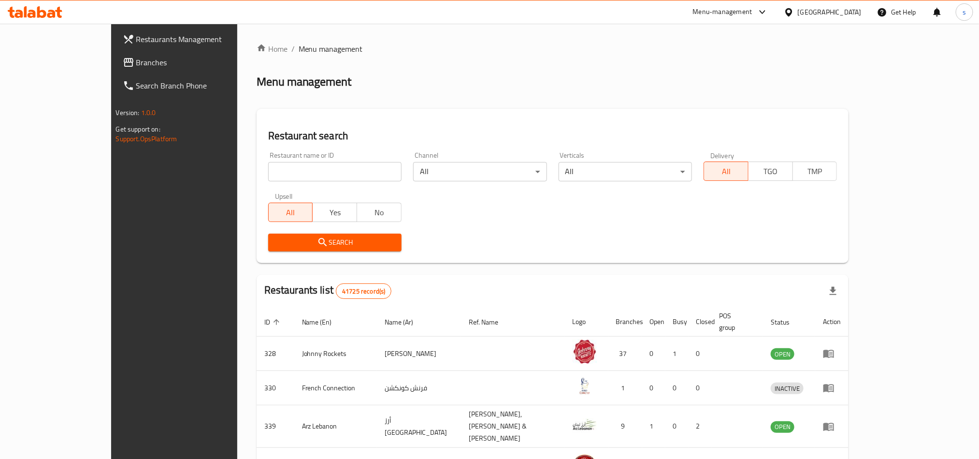
click at [136, 67] on span "Branches" at bounding box center [201, 63] width 131 height 12
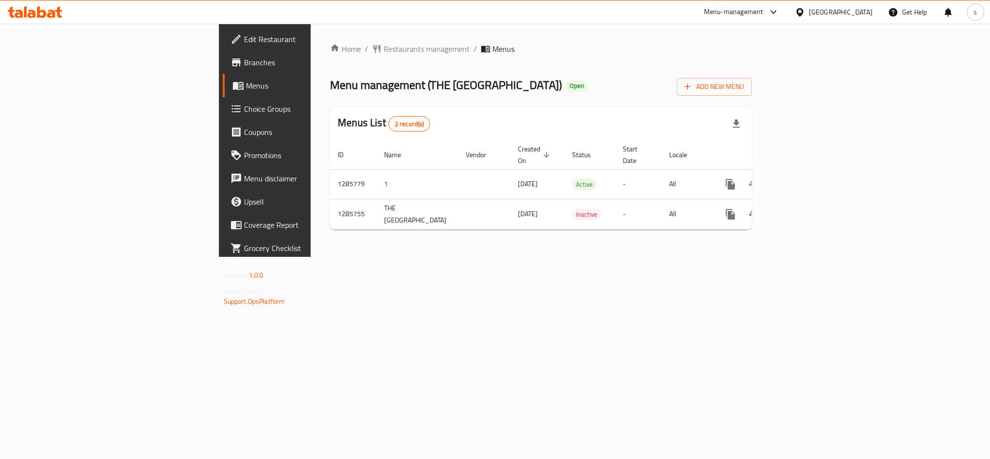
click at [842, 12] on div "[GEOGRAPHIC_DATA]" at bounding box center [841, 12] width 64 height 11
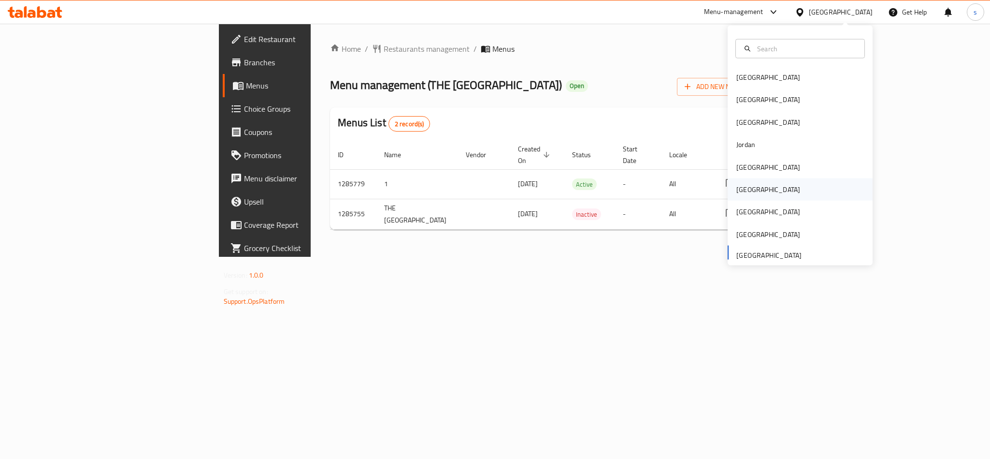
click at [738, 193] on div "[GEOGRAPHIC_DATA]" at bounding box center [769, 189] width 64 height 11
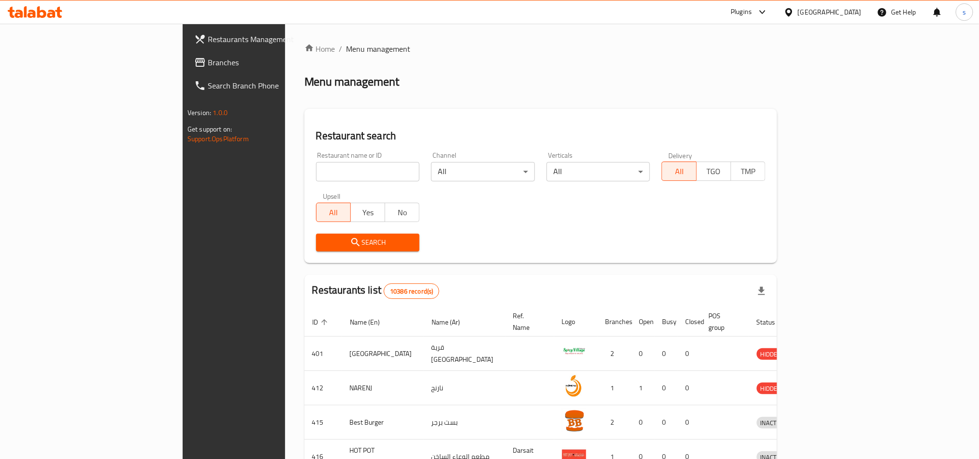
click at [208, 61] on span "Branches" at bounding box center [273, 63] width 131 height 12
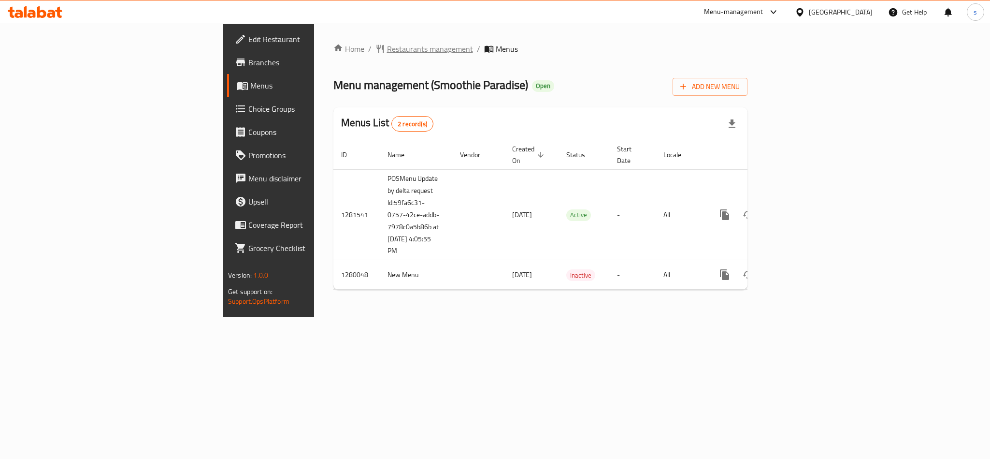
click at [387, 45] on span "Restaurants management" at bounding box center [430, 49] width 86 height 12
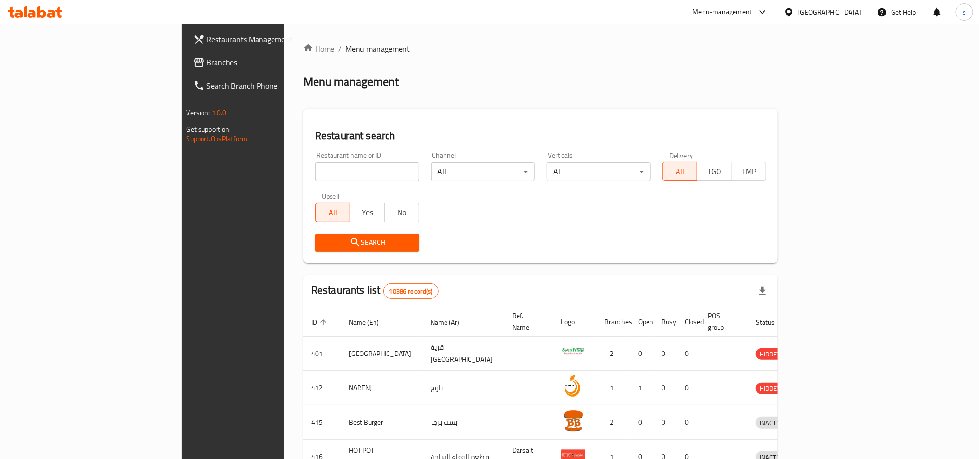
click at [315, 173] on input "search" at bounding box center [367, 171] width 104 height 19
paste input "693600"
type input "693600"
click at [323, 241] on span "Search" at bounding box center [367, 242] width 89 height 12
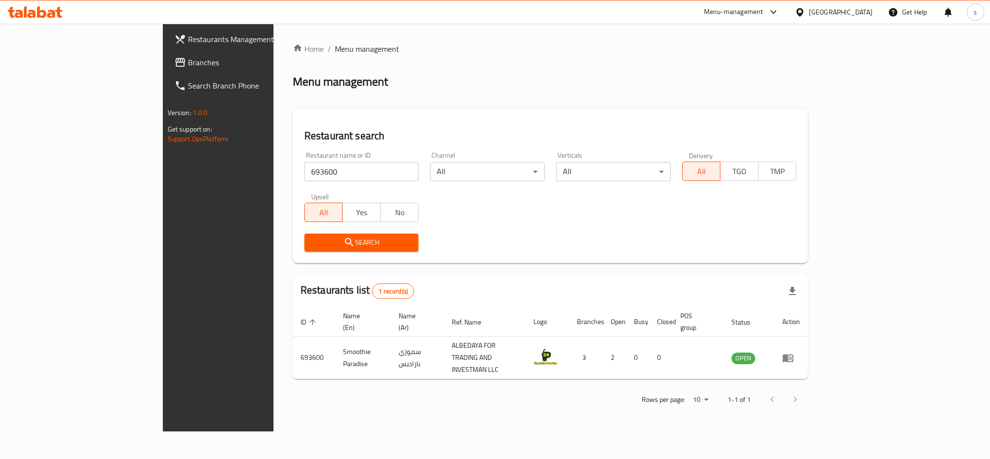
click at [866, 12] on div "[GEOGRAPHIC_DATA]" at bounding box center [841, 12] width 64 height 11
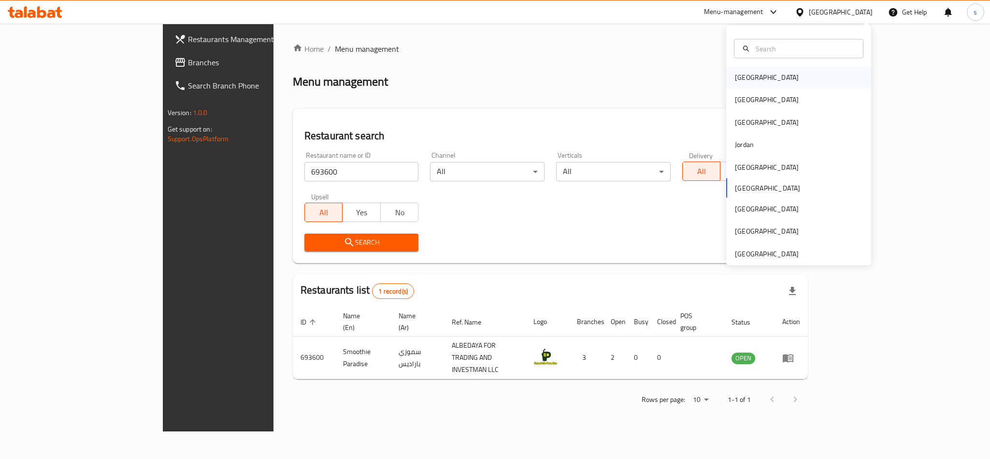
click at [737, 76] on div "[GEOGRAPHIC_DATA]" at bounding box center [767, 77] width 64 height 11
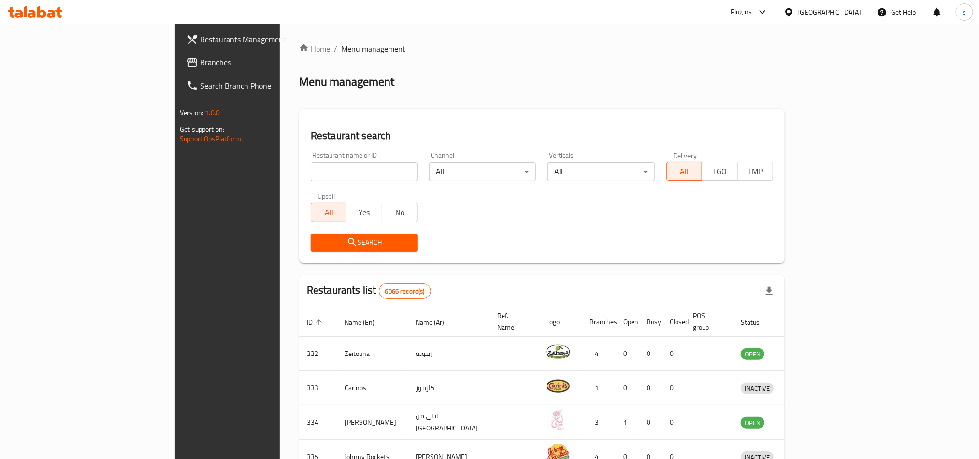
click at [200, 63] on span "Branches" at bounding box center [265, 63] width 131 height 12
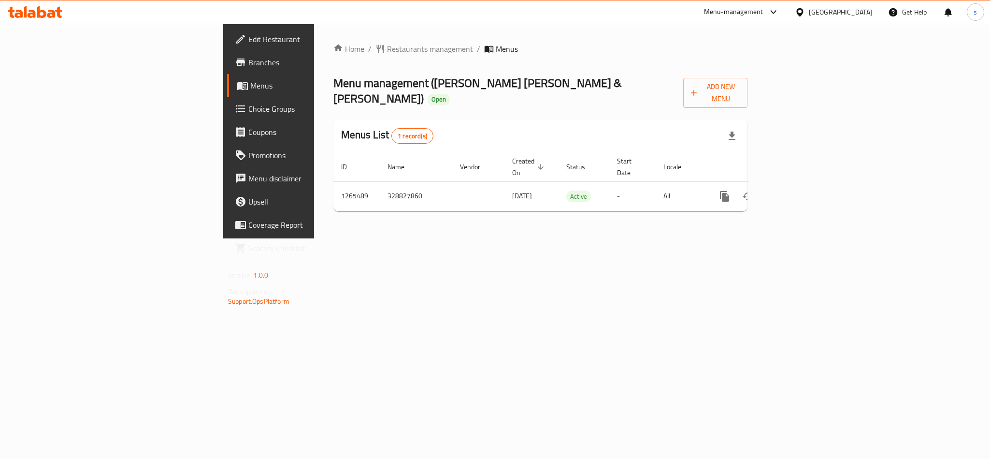
click at [871, 13] on div "[GEOGRAPHIC_DATA]" at bounding box center [841, 12] width 64 height 11
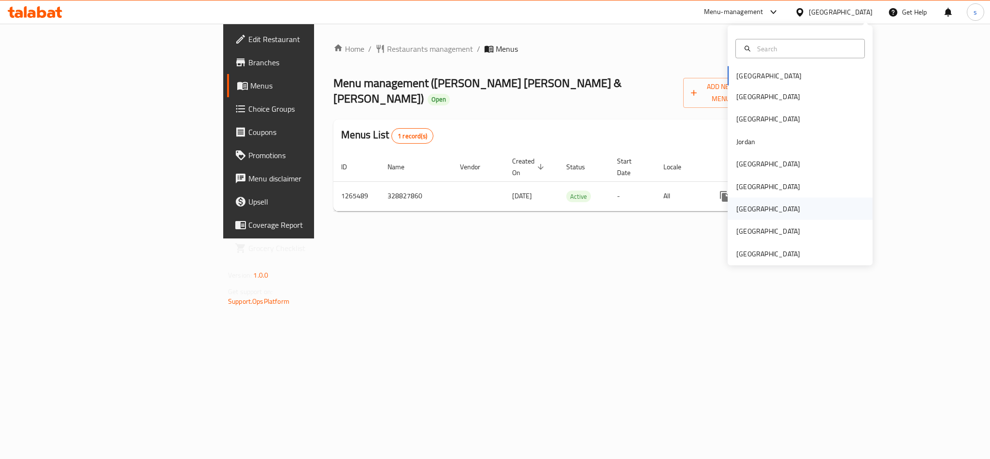
click at [738, 212] on div "[GEOGRAPHIC_DATA]" at bounding box center [769, 208] width 64 height 11
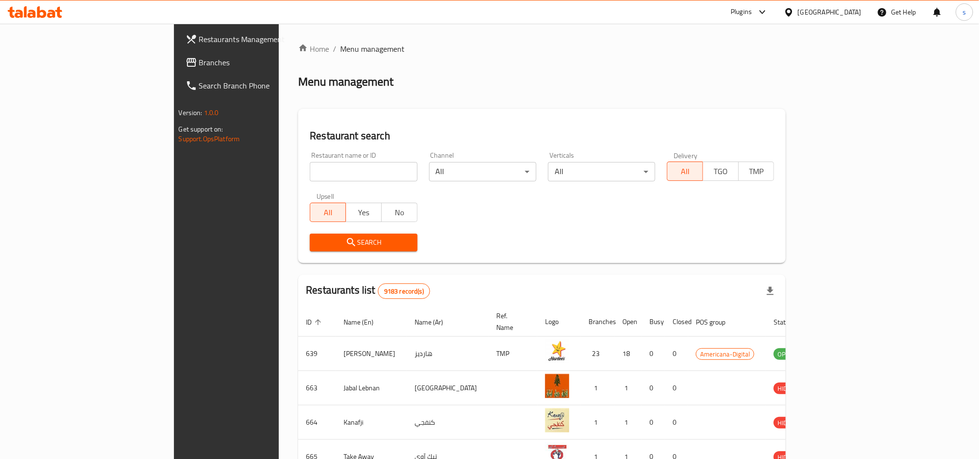
click at [199, 64] on span "Branches" at bounding box center [264, 63] width 131 height 12
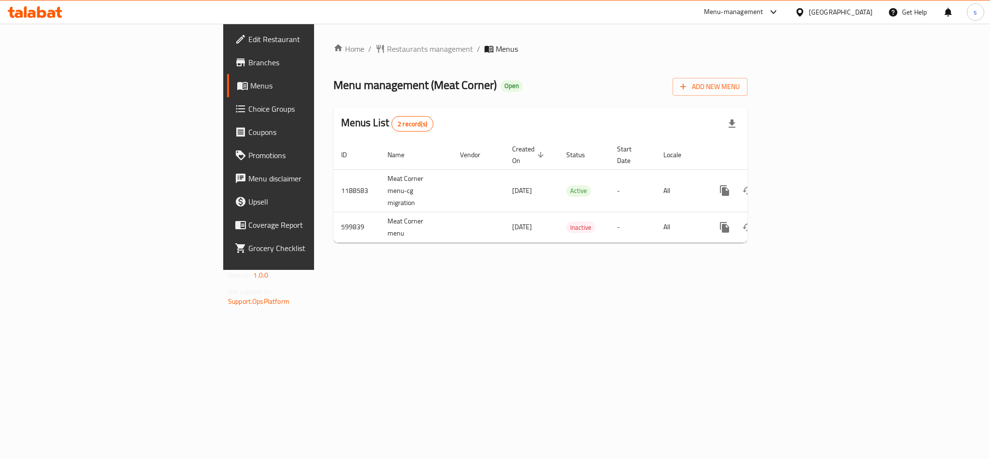
click at [866, 11] on div "[GEOGRAPHIC_DATA]" at bounding box center [841, 12] width 64 height 11
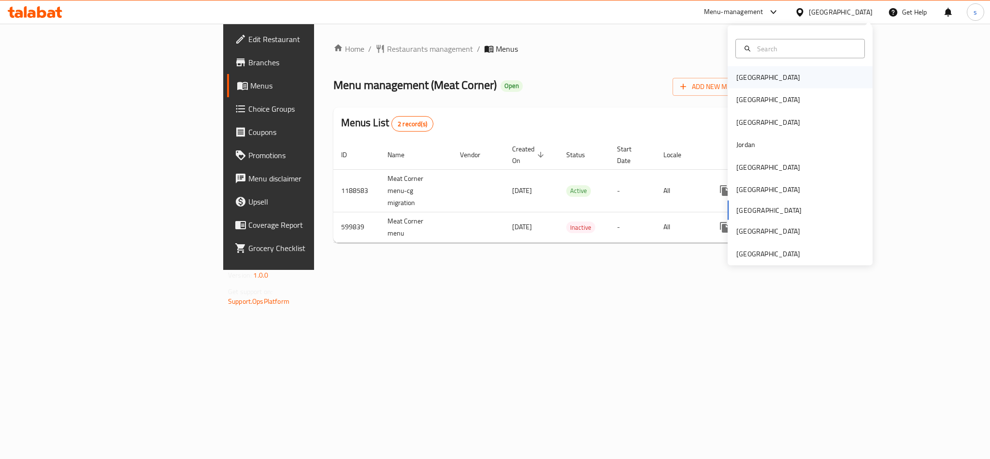
click at [748, 81] on div "[GEOGRAPHIC_DATA]" at bounding box center [768, 77] width 79 height 22
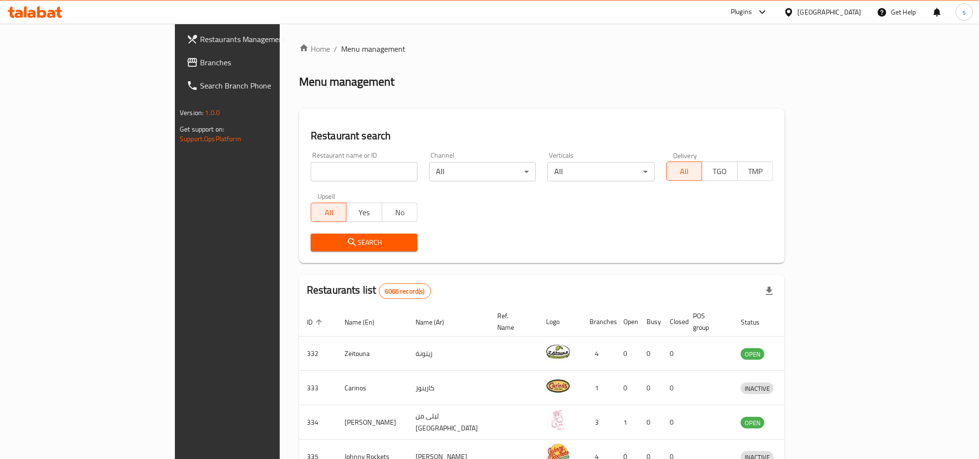
click at [850, 12] on div "[GEOGRAPHIC_DATA]" at bounding box center [830, 12] width 64 height 11
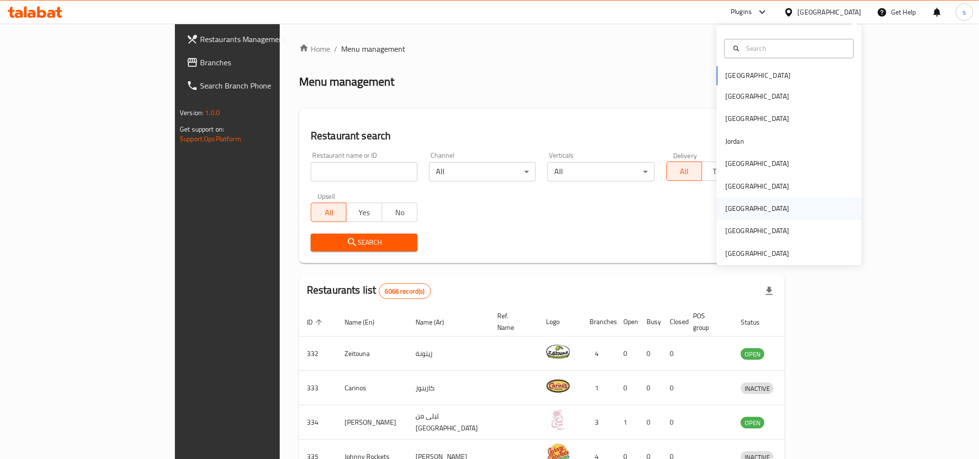
click at [729, 211] on div "[GEOGRAPHIC_DATA]" at bounding box center [757, 208] width 64 height 11
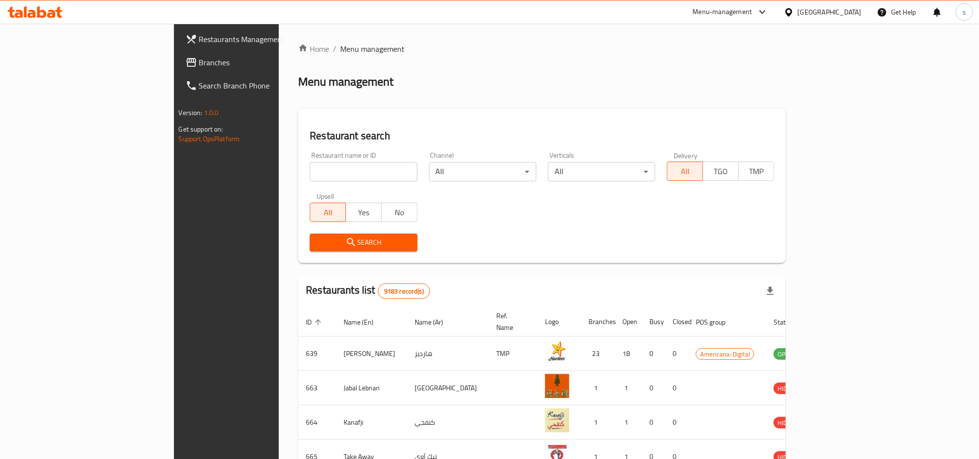
click at [199, 61] on span "Branches" at bounding box center [264, 63] width 131 height 12
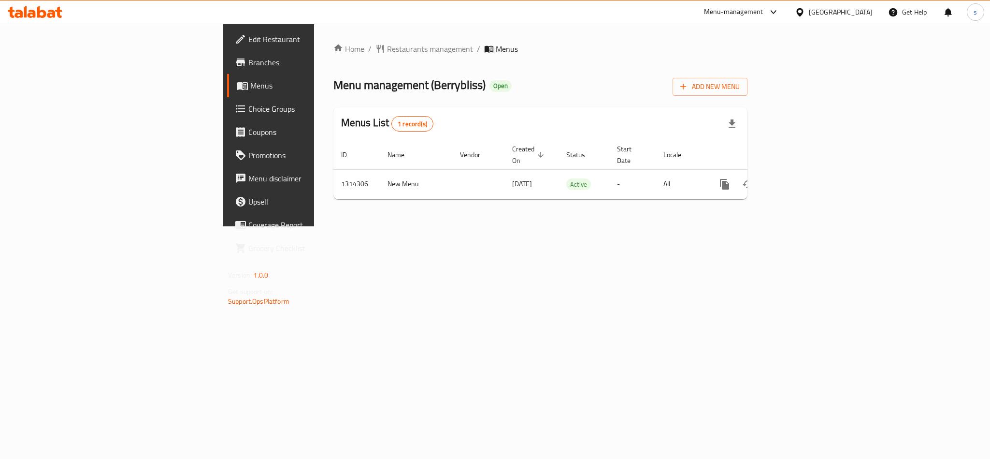
click at [869, 14] on div "[GEOGRAPHIC_DATA]" at bounding box center [841, 12] width 64 height 11
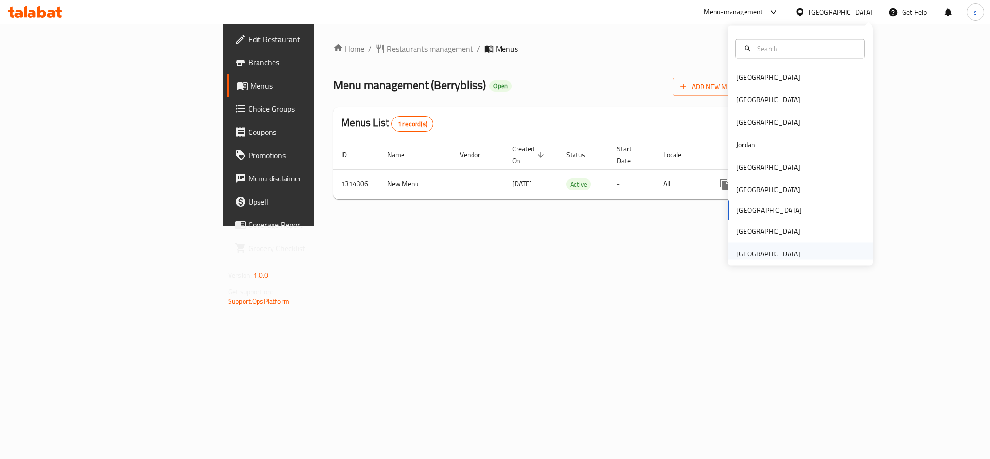
click at [741, 248] on div "[GEOGRAPHIC_DATA]" at bounding box center [769, 253] width 64 height 11
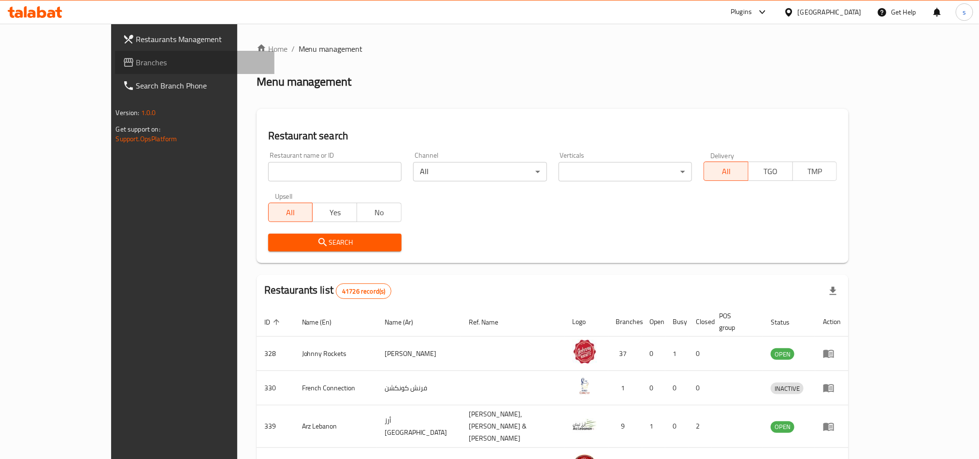
click at [136, 59] on span "Branches" at bounding box center [201, 63] width 131 height 12
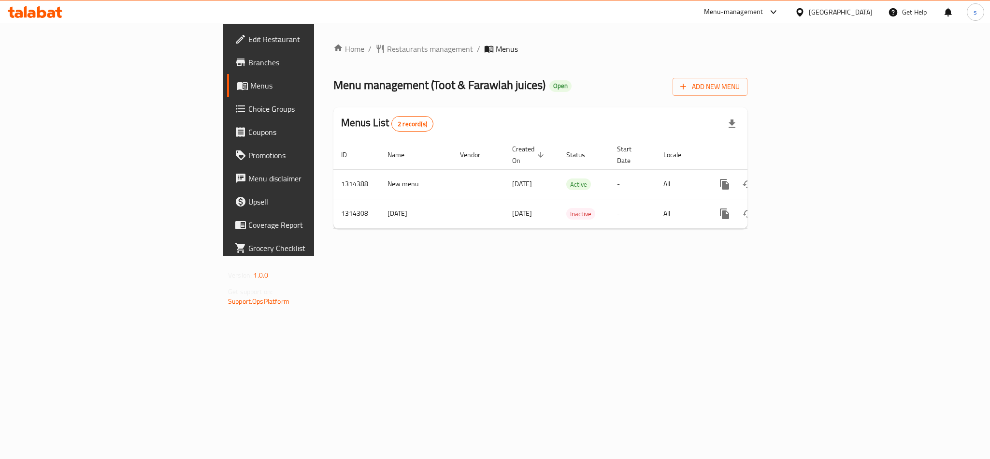
click at [831, 15] on div "[GEOGRAPHIC_DATA]" at bounding box center [841, 12] width 64 height 11
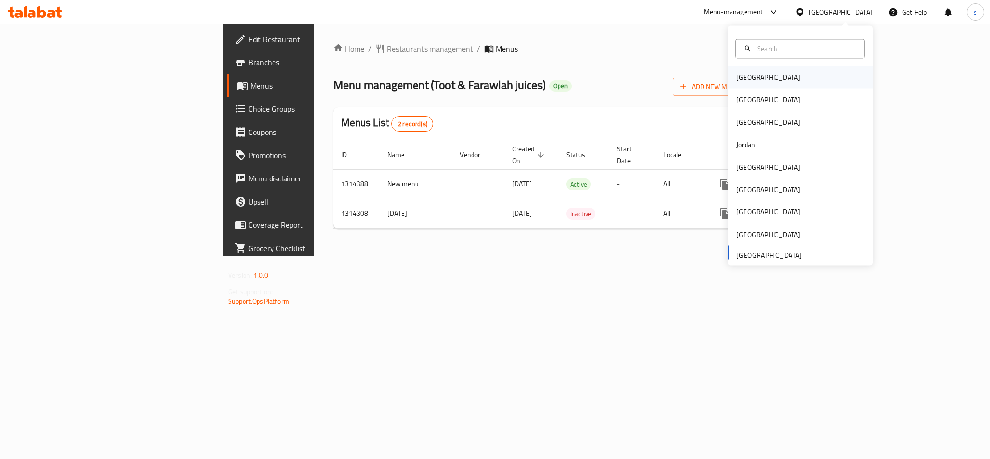
click at [737, 78] on div "[GEOGRAPHIC_DATA]" at bounding box center [769, 77] width 64 height 11
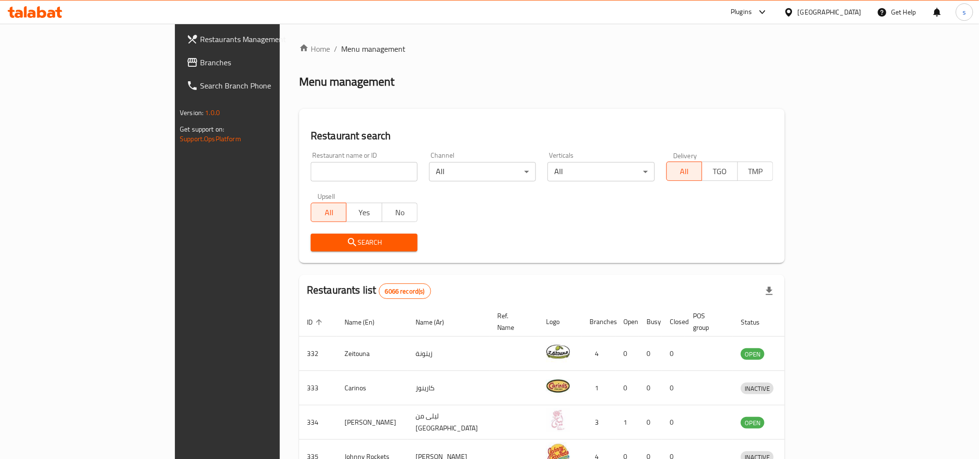
click at [853, 12] on div "[GEOGRAPHIC_DATA]" at bounding box center [830, 12] width 64 height 11
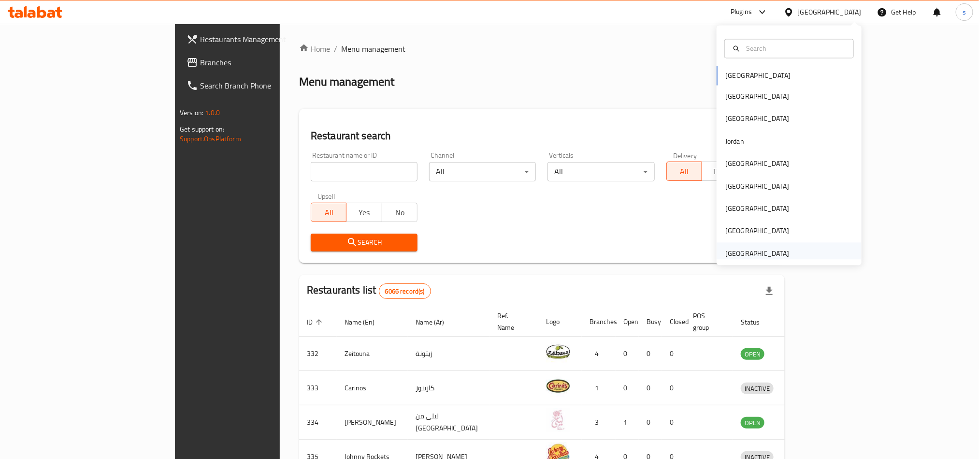
click at [753, 249] on div "[GEOGRAPHIC_DATA]" at bounding box center [757, 253] width 64 height 11
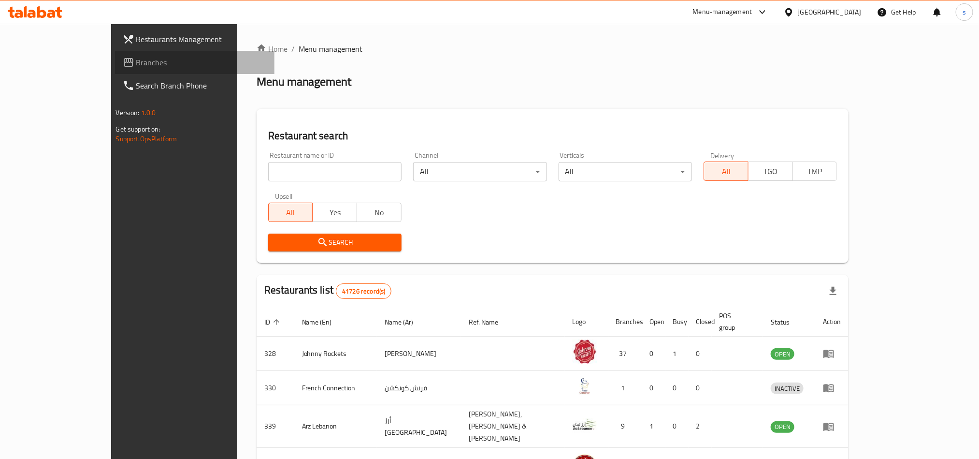
click at [136, 65] on span "Branches" at bounding box center [201, 63] width 131 height 12
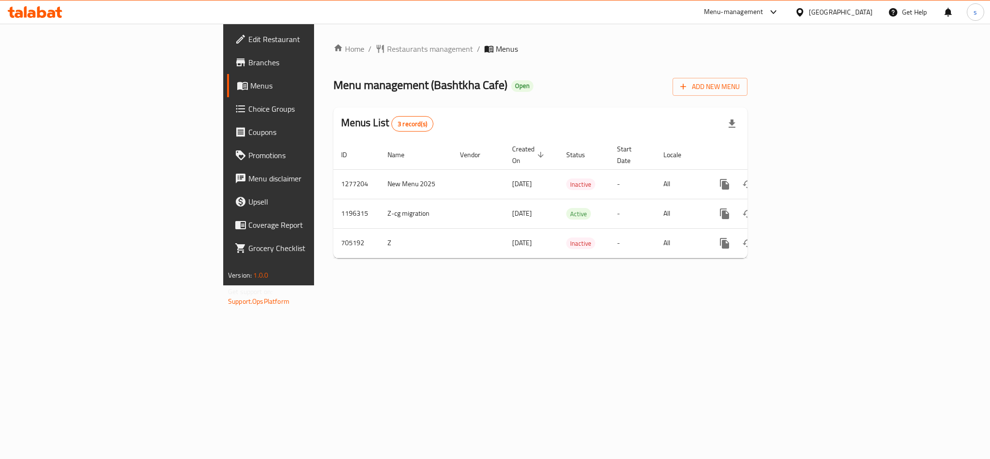
click at [834, 15] on div "[GEOGRAPHIC_DATA]" at bounding box center [841, 12] width 64 height 11
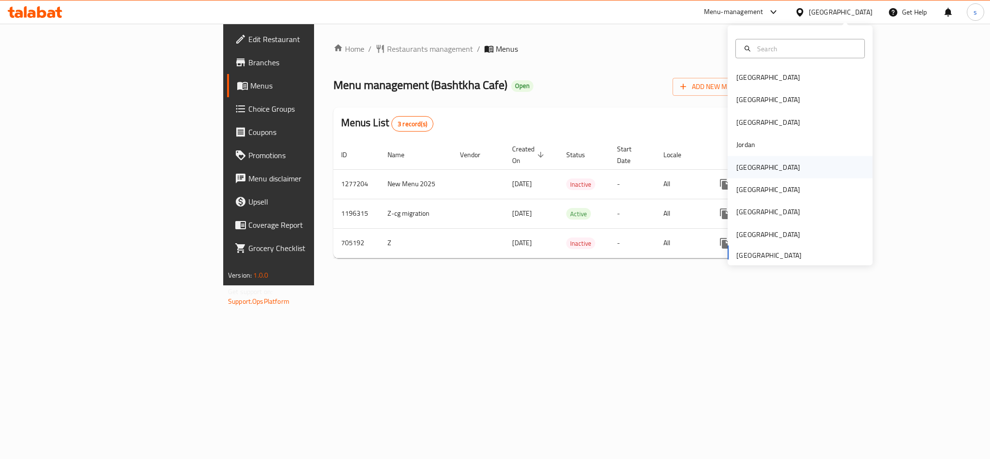
click at [737, 167] on div "[GEOGRAPHIC_DATA]" at bounding box center [769, 166] width 64 height 11
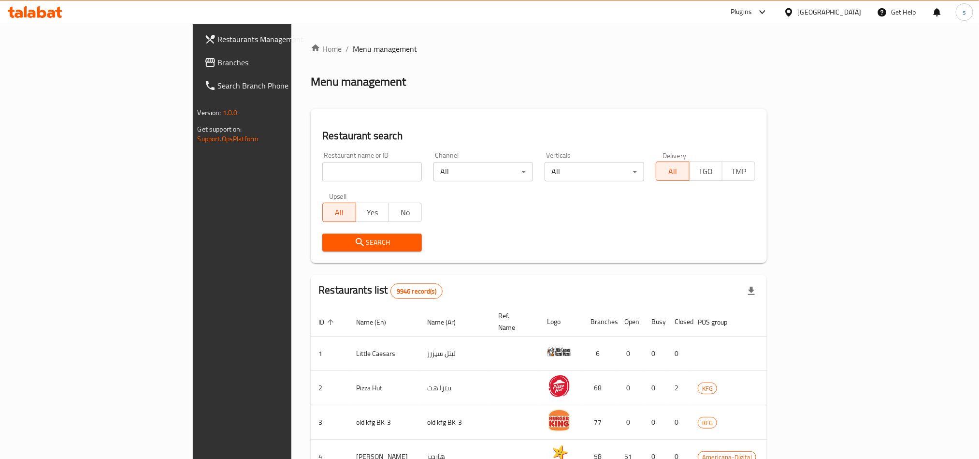
click at [218, 60] on span "Branches" at bounding box center [283, 63] width 131 height 12
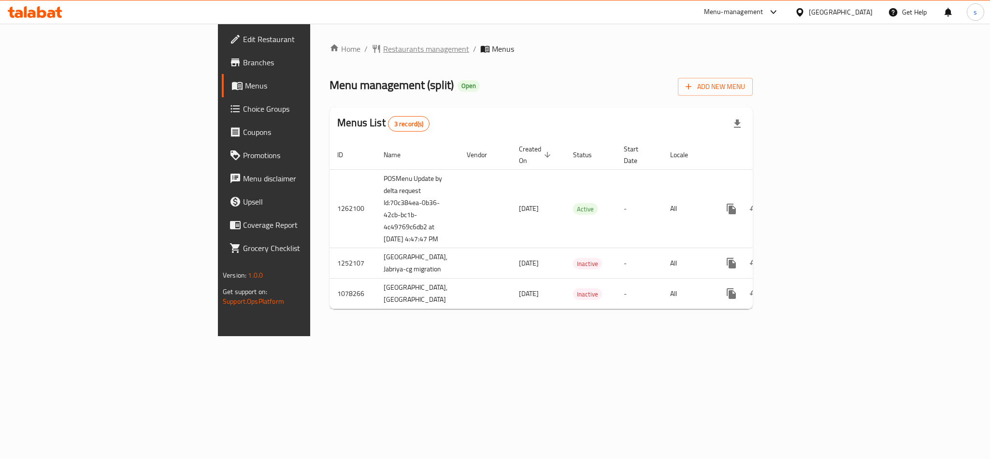
click at [383, 49] on span "Restaurants management" at bounding box center [426, 49] width 86 height 12
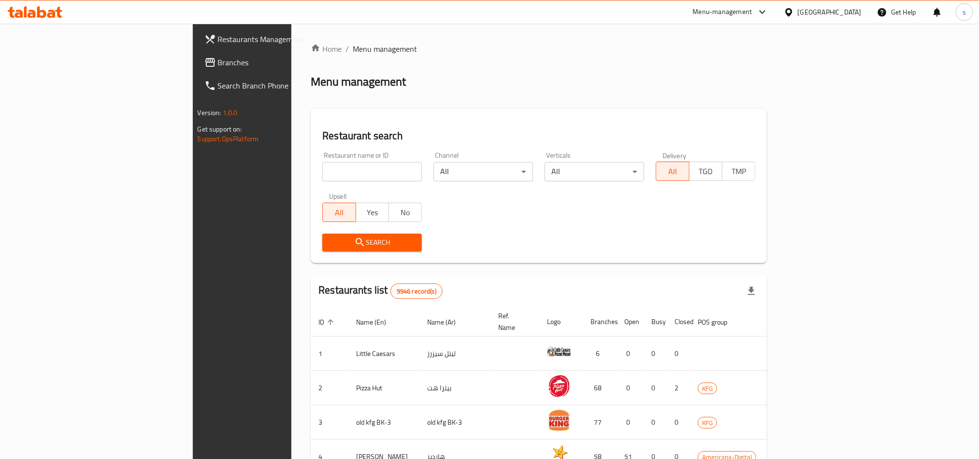
click at [322, 168] on input "search" at bounding box center [372, 171] width 100 height 19
paste input "664054"
type input "664054"
click at [330, 241] on span "Search" at bounding box center [372, 242] width 84 height 12
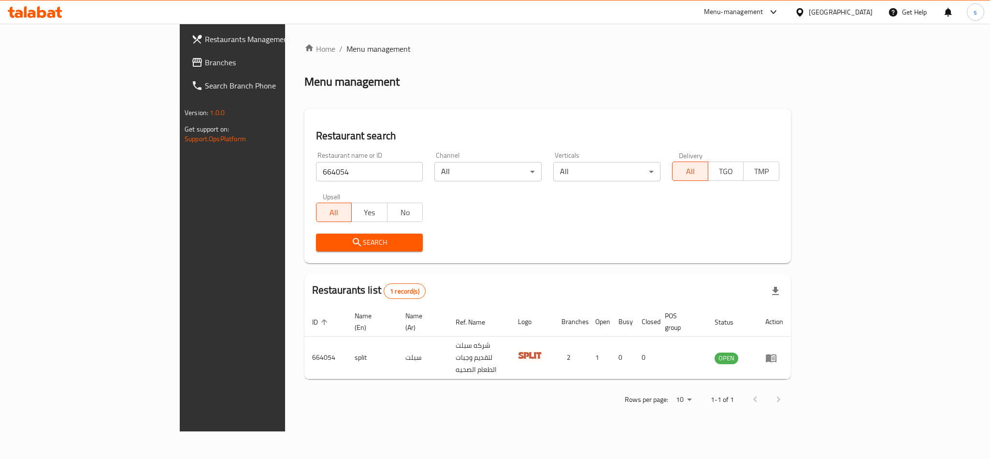
click at [863, 6] on div "[GEOGRAPHIC_DATA]" at bounding box center [833, 11] width 93 height 23
click at [865, 12] on div "[GEOGRAPHIC_DATA]" at bounding box center [841, 12] width 64 height 11
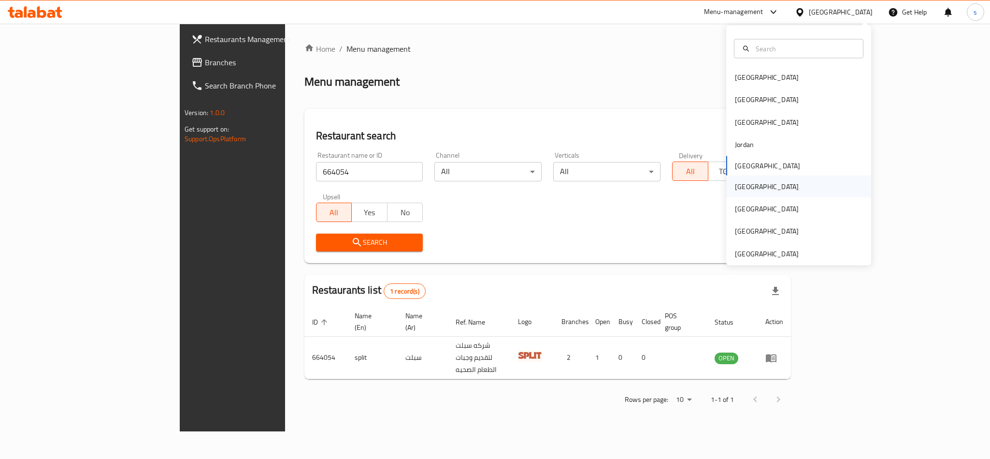
click at [736, 186] on div "[GEOGRAPHIC_DATA]" at bounding box center [767, 186] width 64 height 11
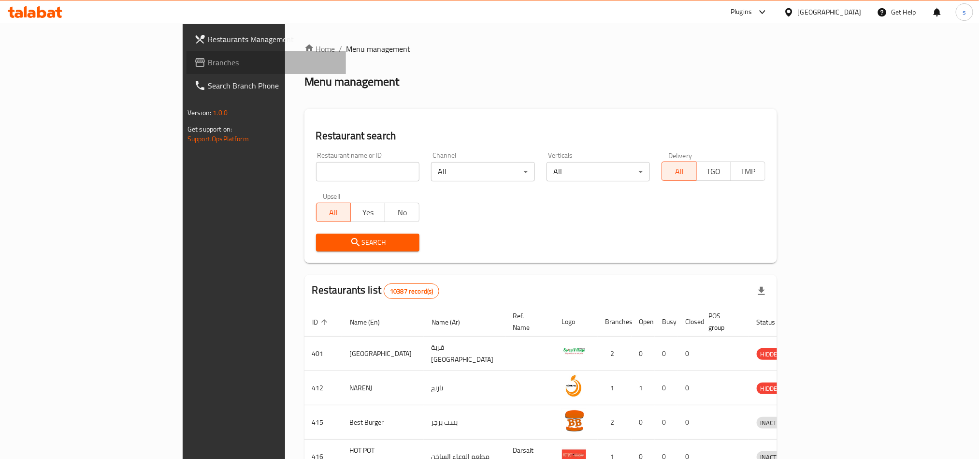
click at [208, 60] on span "Branches" at bounding box center [273, 63] width 131 height 12
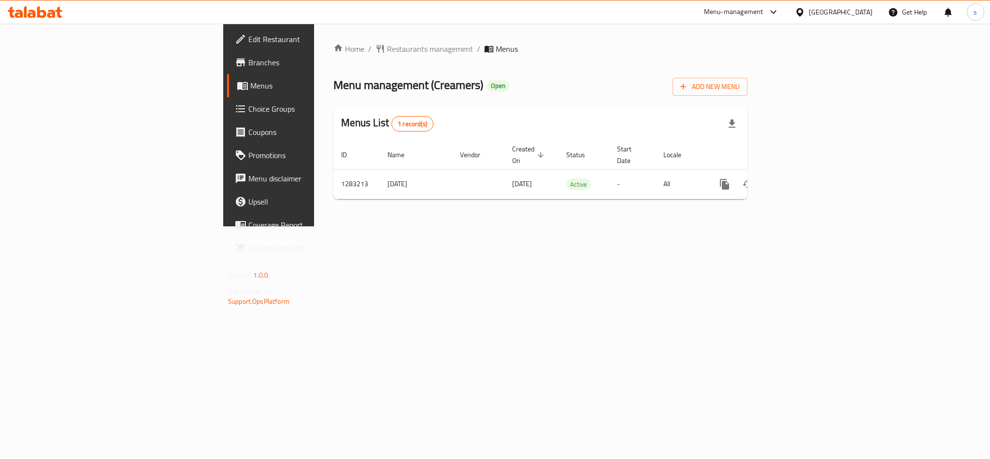
click at [866, 15] on div "[GEOGRAPHIC_DATA]" at bounding box center [841, 12] width 64 height 11
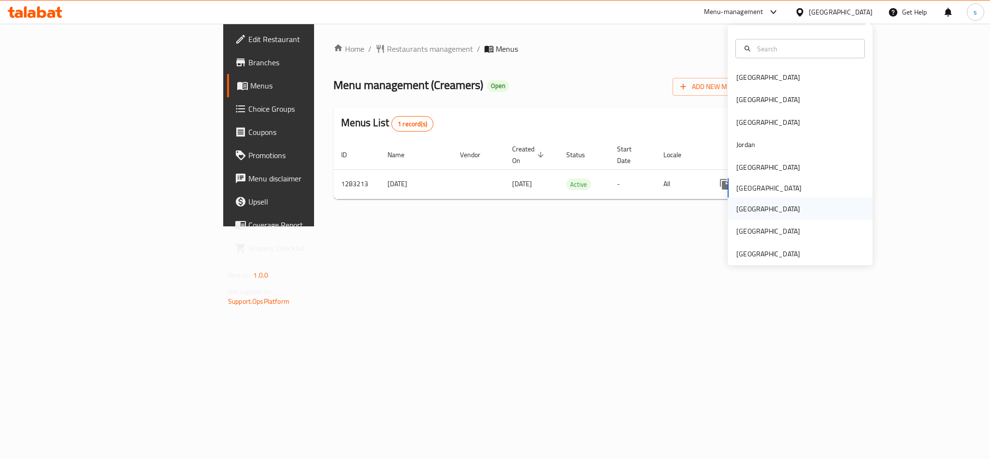
click at [737, 213] on div "[GEOGRAPHIC_DATA]" at bounding box center [769, 208] width 64 height 11
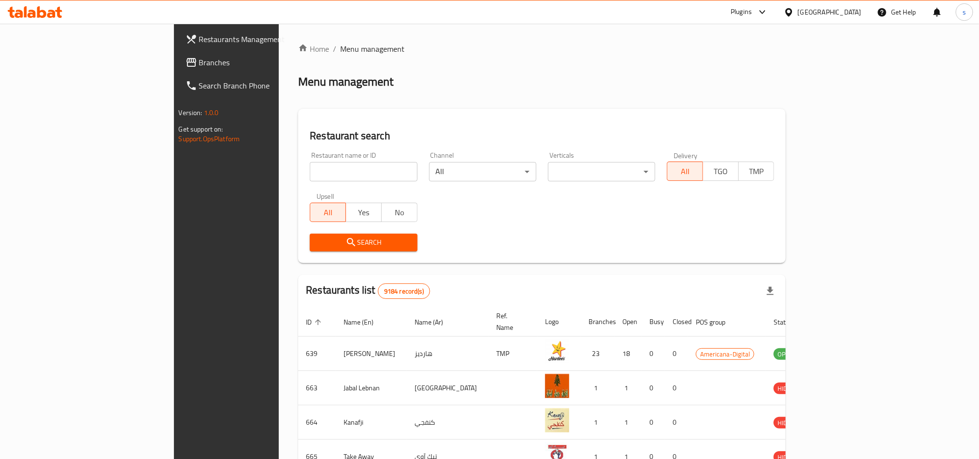
drag, startPoint x: 29, startPoint y: 60, endPoint x: 38, endPoint y: 74, distance: 16.9
click at [199, 60] on span "Branches" at bounding box center [264, 63] width 131 height 12
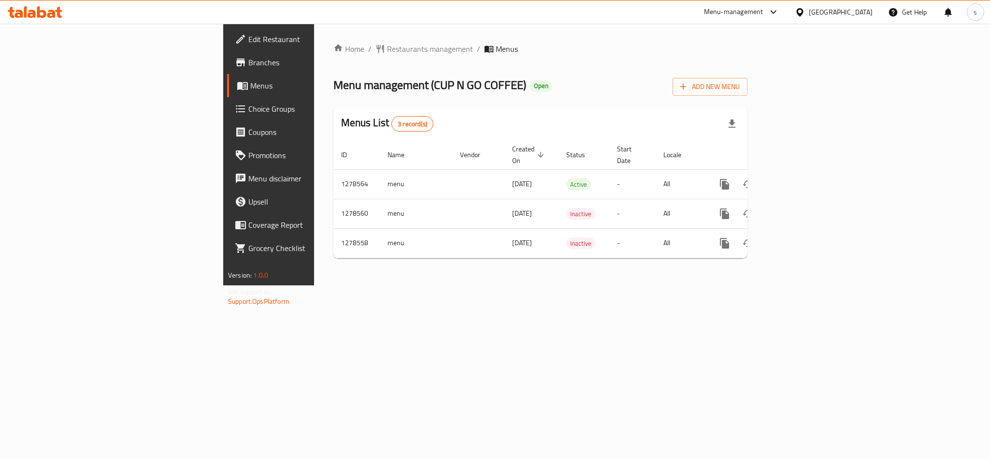
click at [857, 9] on div "[GEOGRAPHIC_DATA]" at bounding box center [841, 12] width 64 height 11
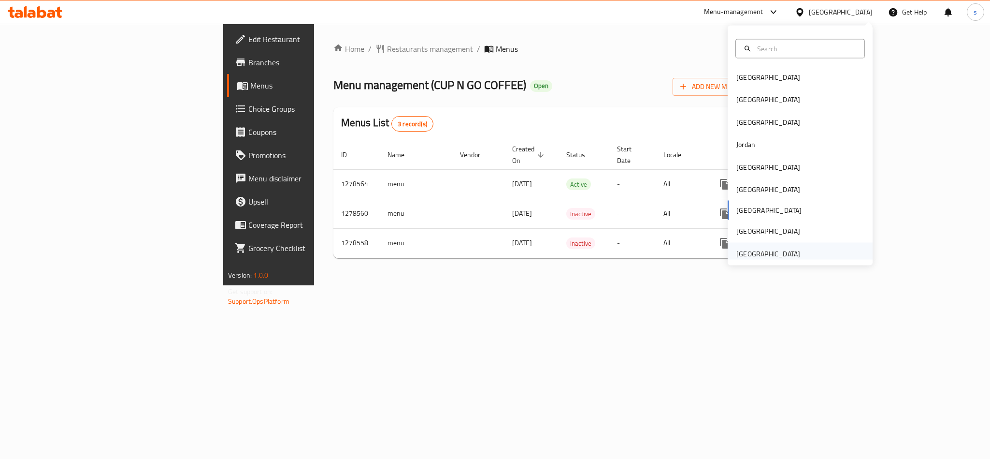
click at [771, 254] on div "[GEOGRAPHIC_DATA]" at bounding box center [769, 253] width 64 height 11
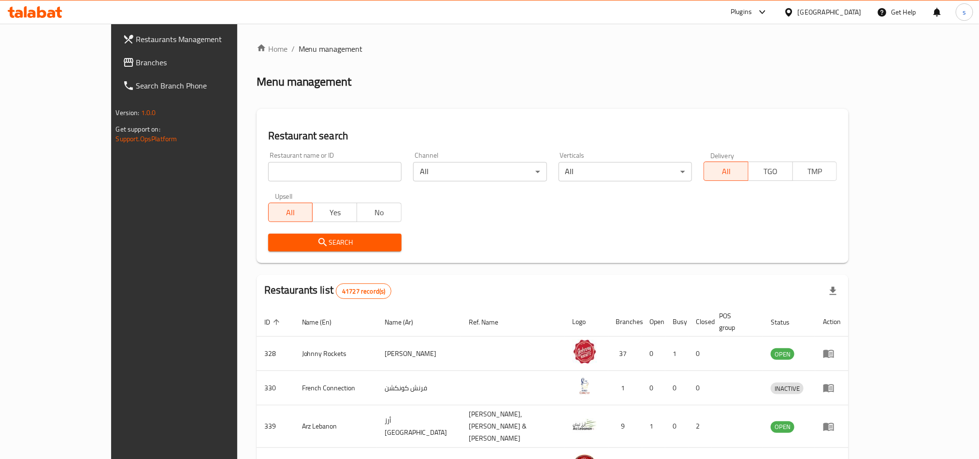
click at [136, 67] on span "Branches" at bounding box center [201, 63] width 131 height 12
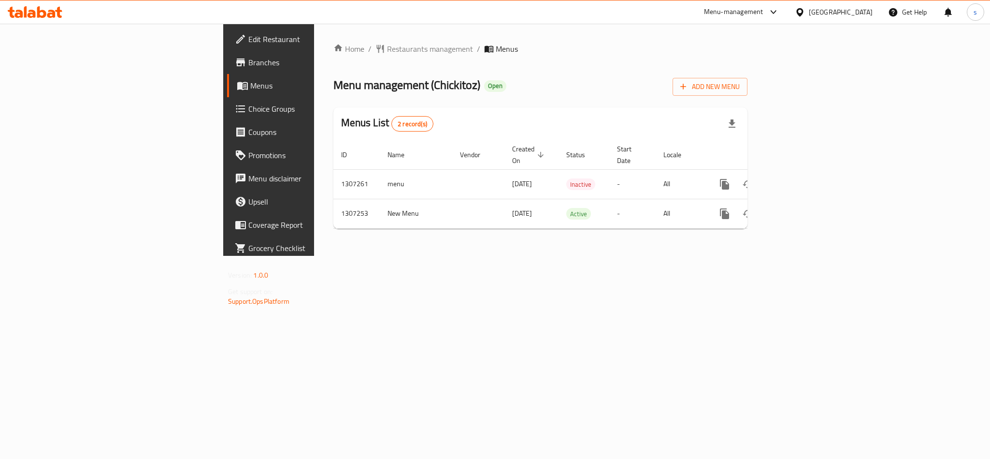
click at [818, 11] on div "[GEOGRAPHIC_DATA]" at bounding box center [841, 12] width 64 height 11
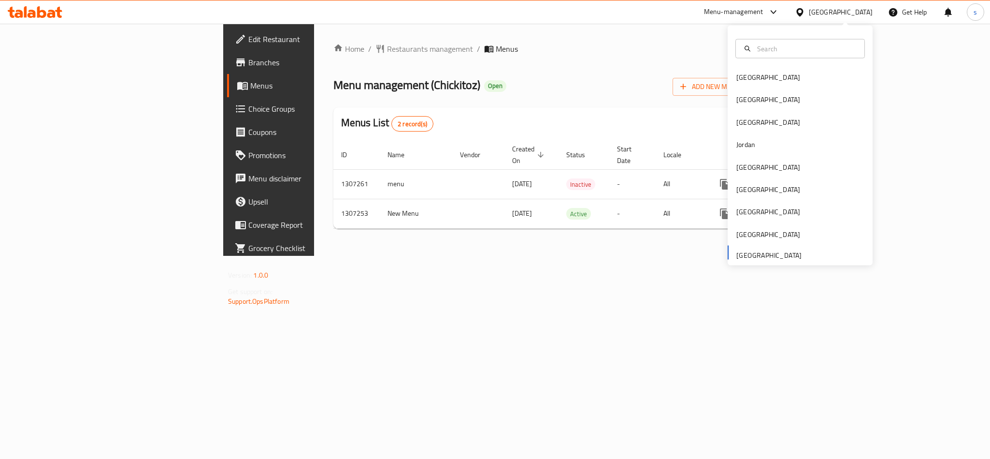
click at [748, 45] on ol "Home / Restaurants management / Menus" at bounding box center [541, 49] width 414 height 12
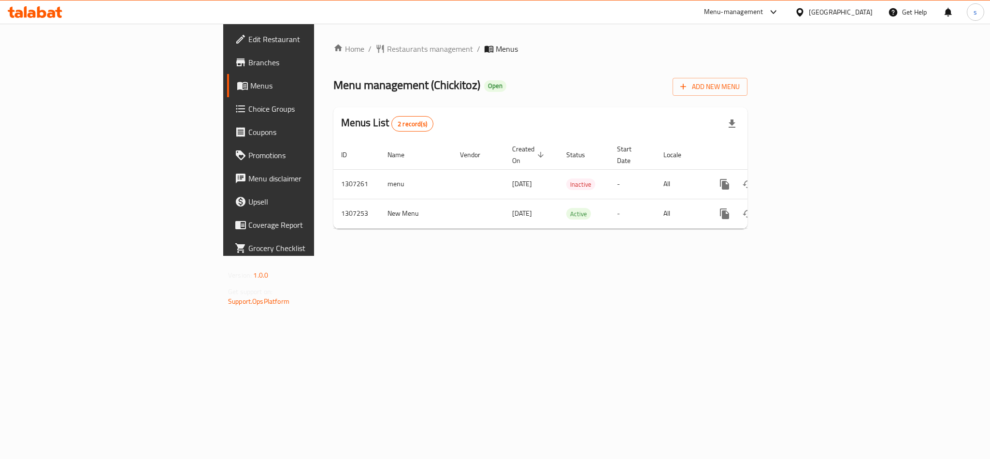
click at [838, 12] on div "[GEOGRAPHIC_DATA]" at bounding box center [841, 12] width 64 height 11
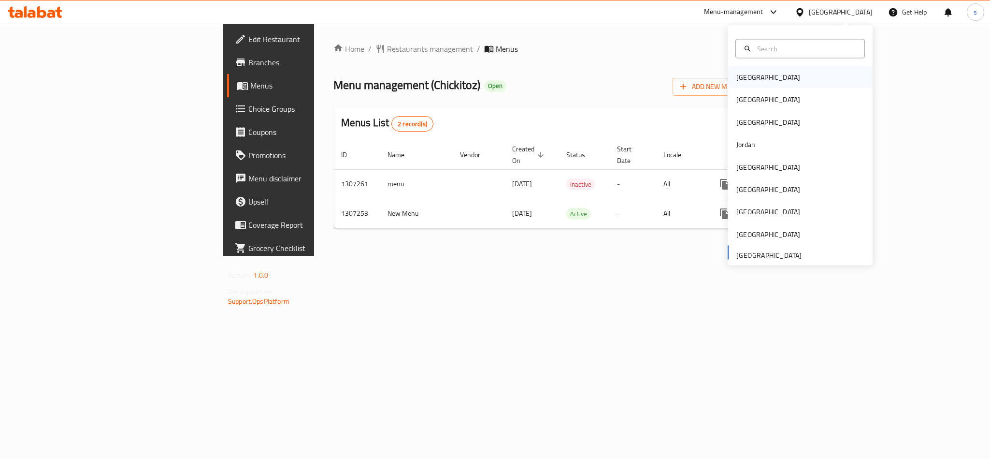
click at [738, 81] on div "[GEOGRAPHIC_DATA]" at bounding box center [769, 77] width 64 height 11
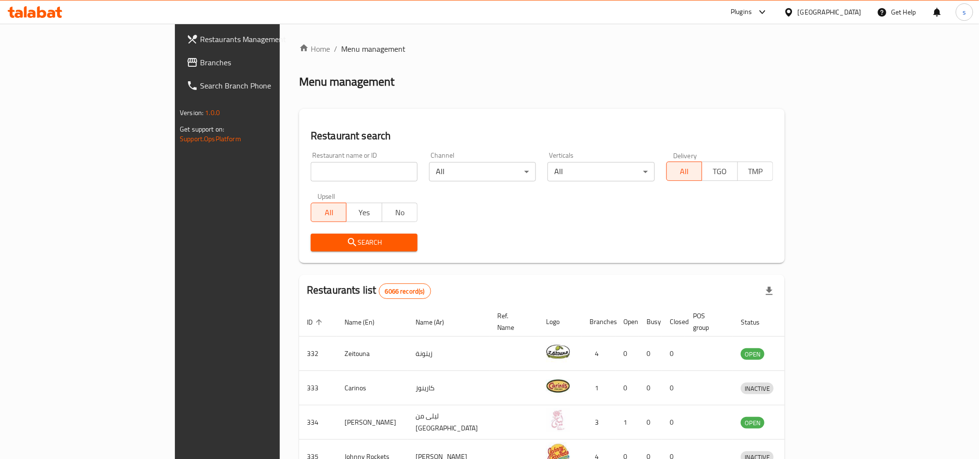
click at [850, 15] on div "[GEOGRAPHIC_DATA]" at bounding box center [830, 12] width 64 height 11
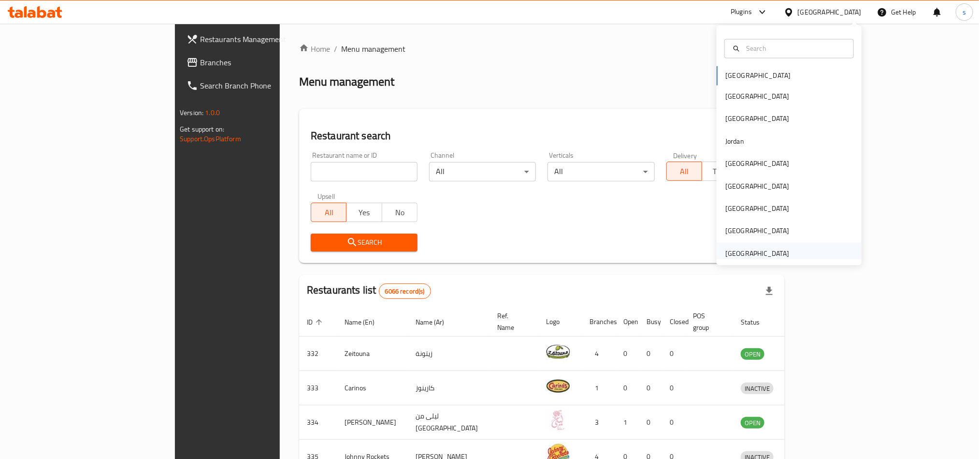
click at [753, 258] on div "[GEOGRAPHIC_DATA]" at bounding box center [757, 253] width 64 height 11
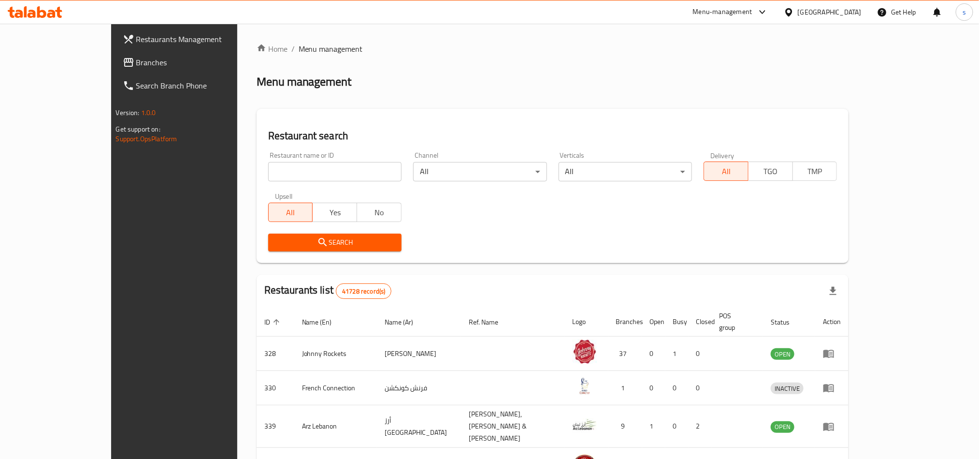
click at [136, 57] on span "Branches" at bounding box center [201, 63] width 131 height 12
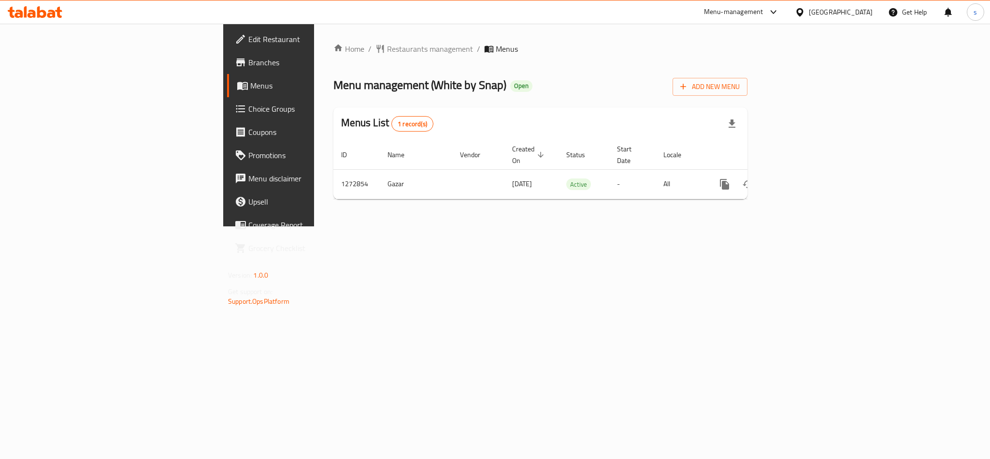
click at [838, 9] on div "[GEOGRAPHIC_DATA]" at bounding box center [841, 12] width 64 height 11
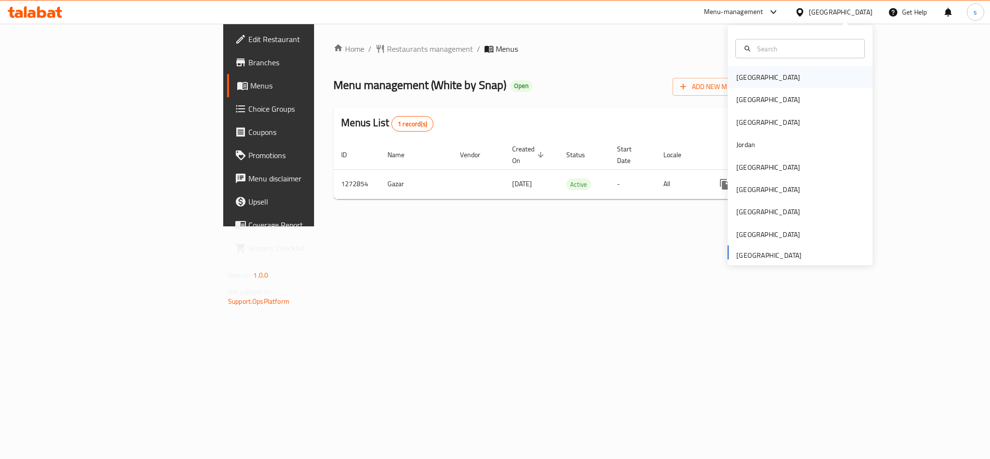
click at [737, 80] on div "[GEOGRAPHIC_DATA]" at bounding box center [769, 77] width 64 height 11
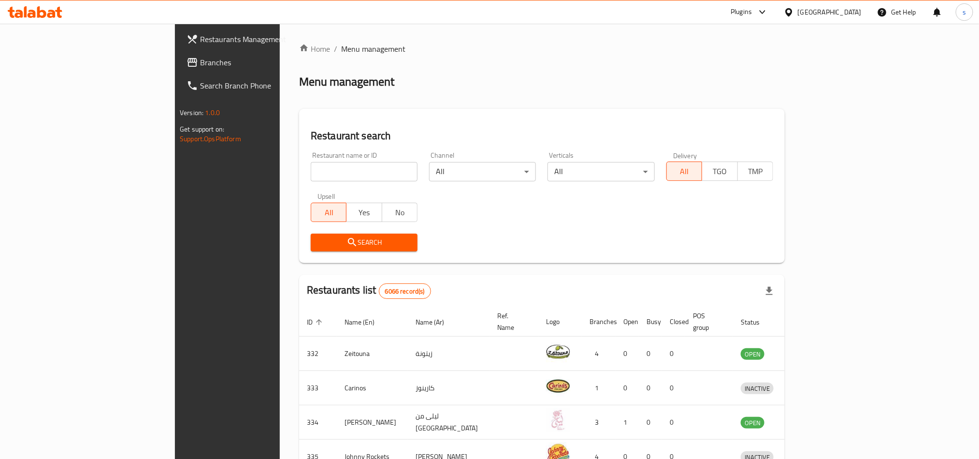
click at [848, 14] on div "[GEOGRAPHIC_DATA]" at bounding box center [830, 12] width 64 height 11
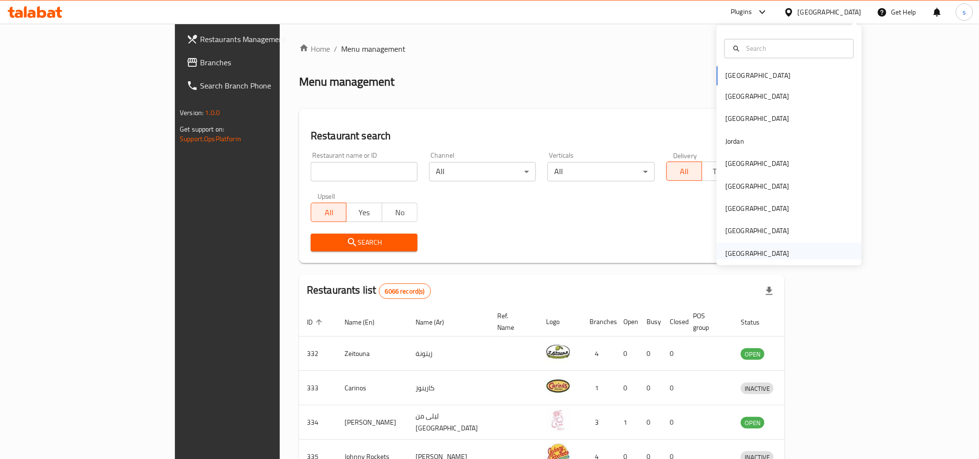
click at [760, 252] on div "[GEOGRAPHIC_DATA]" at bounding box center [757, 253] width 64 height 11
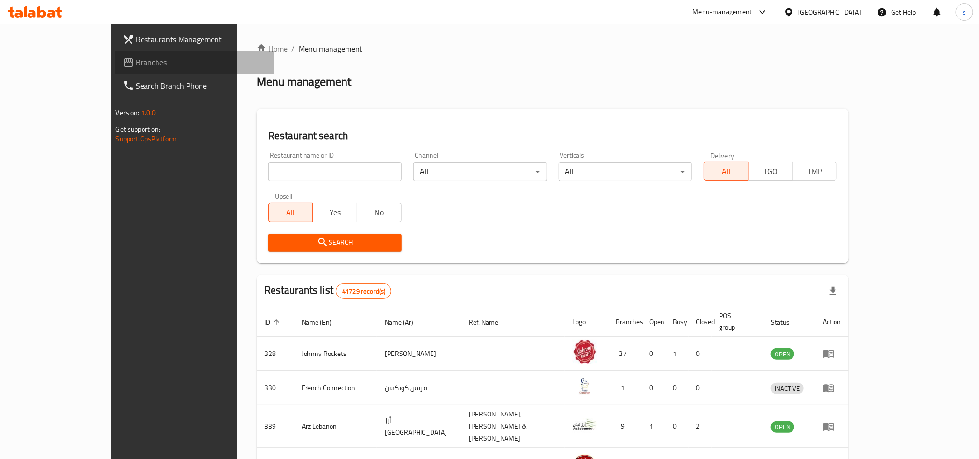
click at [136, 63] on span "Branches" at bounding box center [201, 63] width 131 height 12
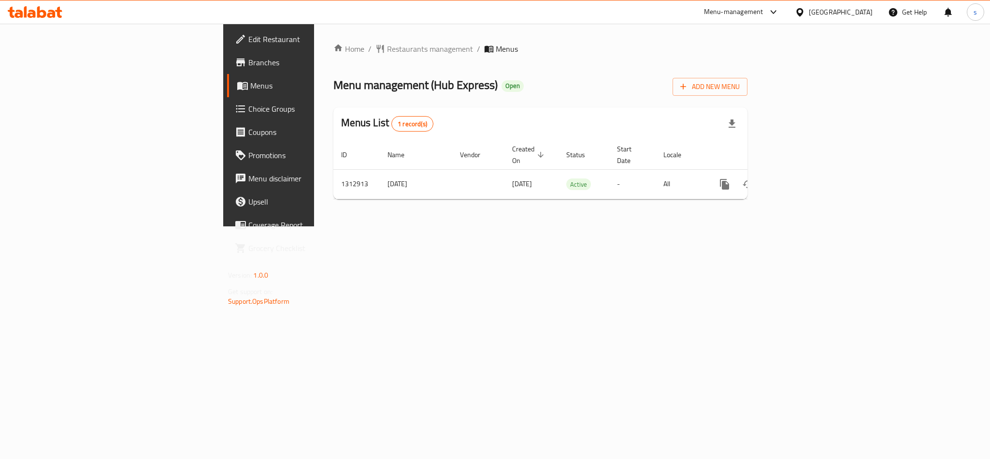
click at [834, 13] on div "[GEOGRAPHIC_DATA]" at bounding box center [841, 12] width 64 height 11
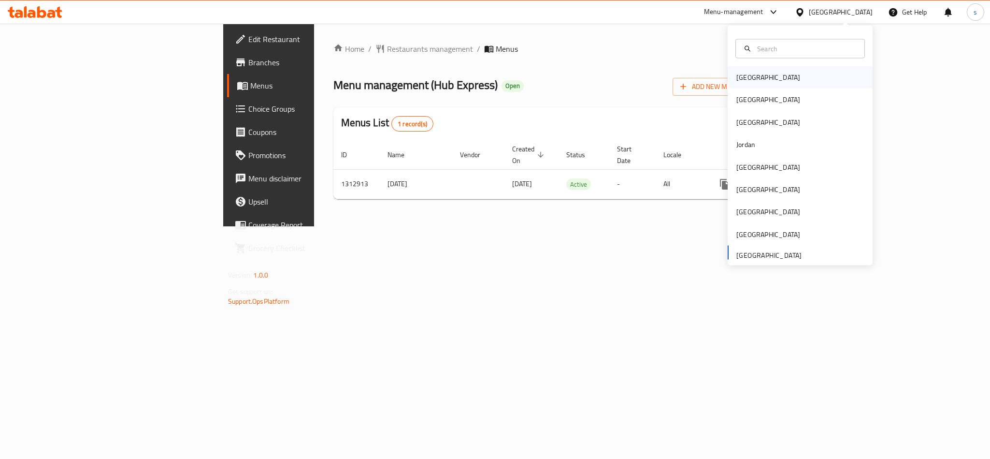
click at [737, 82] on div "[GEOGRAPHIC_DATA]" at bounding box center [769, 77] width 64 height 11
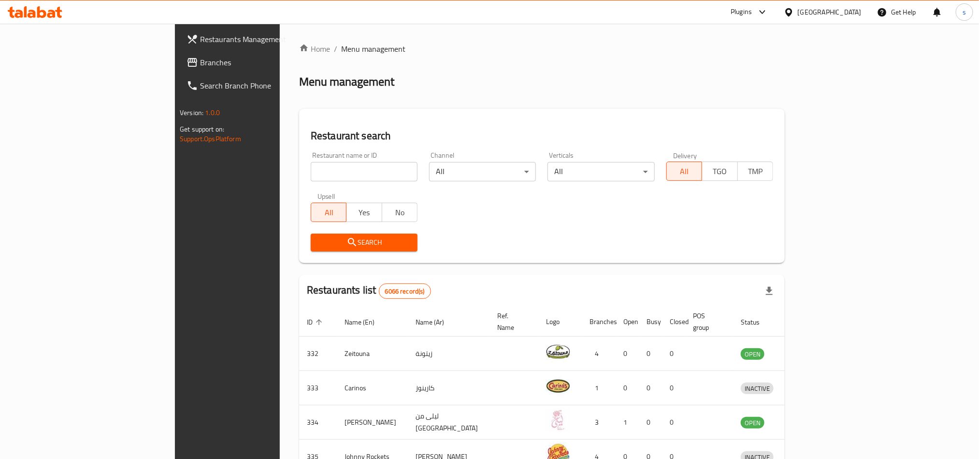
click at [848, 15] on div "[GEOGRAPHIC_DATA]" at bounding box center [830, 12] width 64 height 11
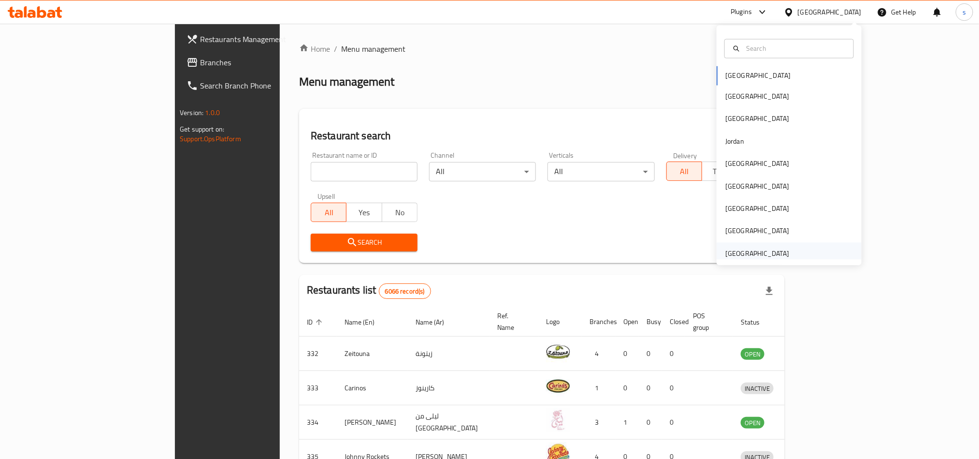
click at [754, 254] on div "[GEOGRAPHIC_DATA]" at bounding box center [757, 253] width 64 height 11
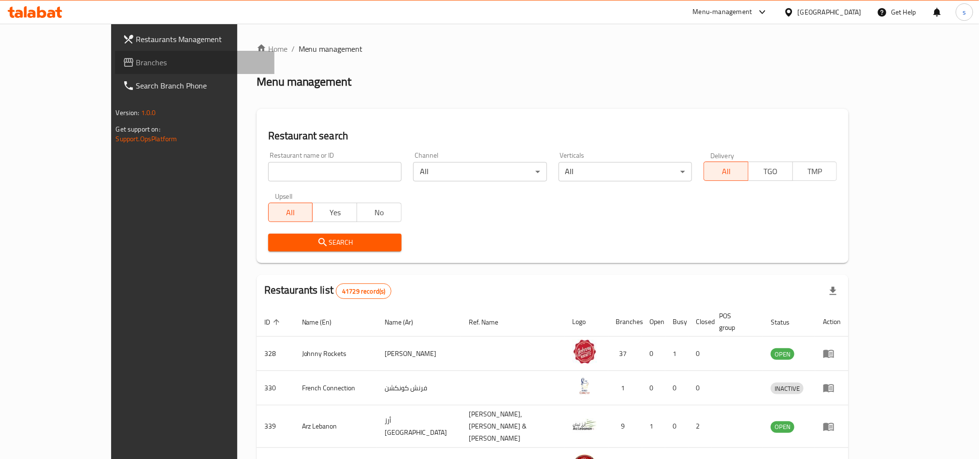
click at [136, 59] on span "Branches" at bounding box center [201, 63] width 131 height 12
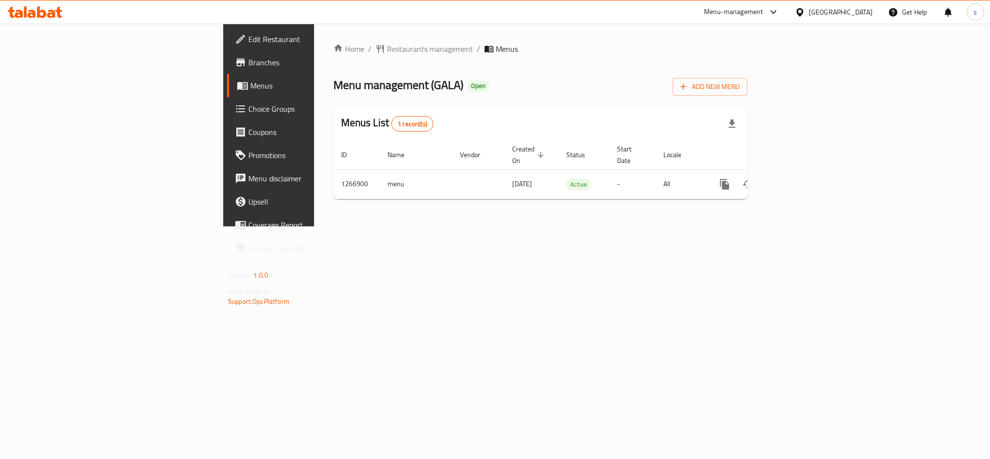
click at [829, 14] on div "[GEOGRAPHIC_DATA]" at bounding box center [841, 12] width 64 height 11
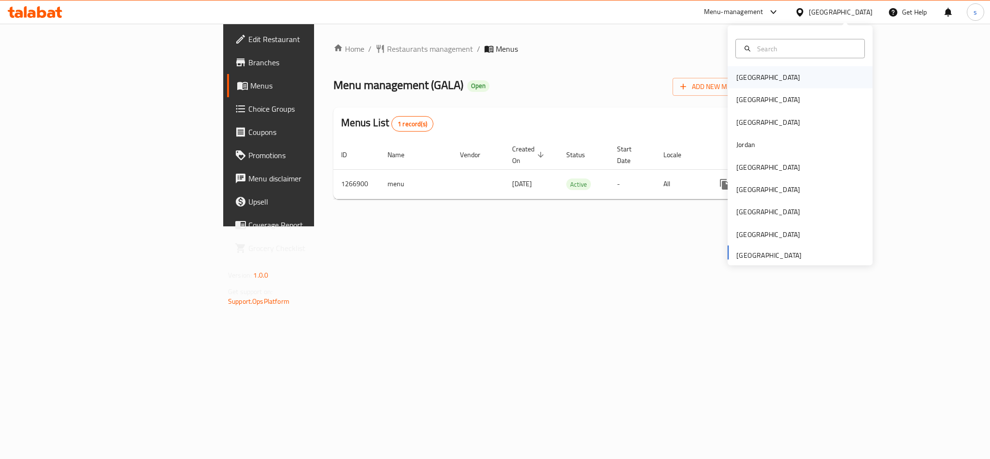
click at [740, 81] on div "[GEOGRAPHIC_DATA]" at bounding box center [769, 77] width 64 height 11
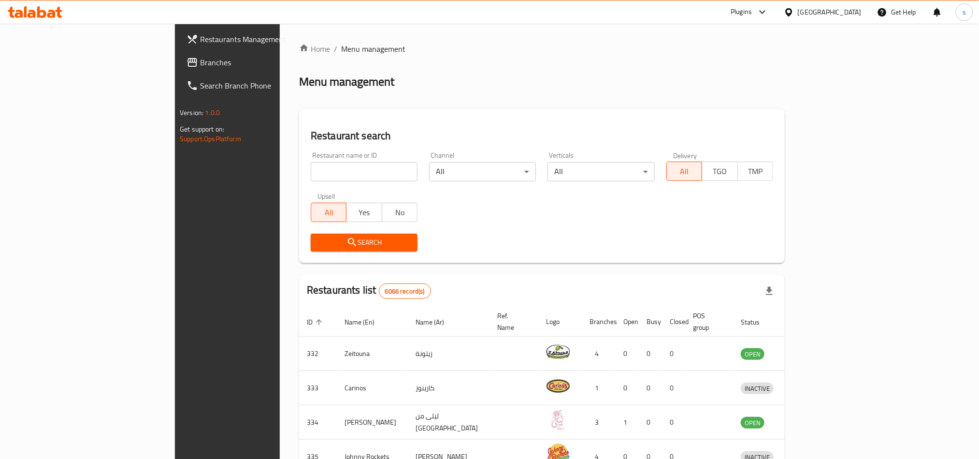
click at [200, 66] on span "Branches" at bounding box center [265, 63] width 131 height 12
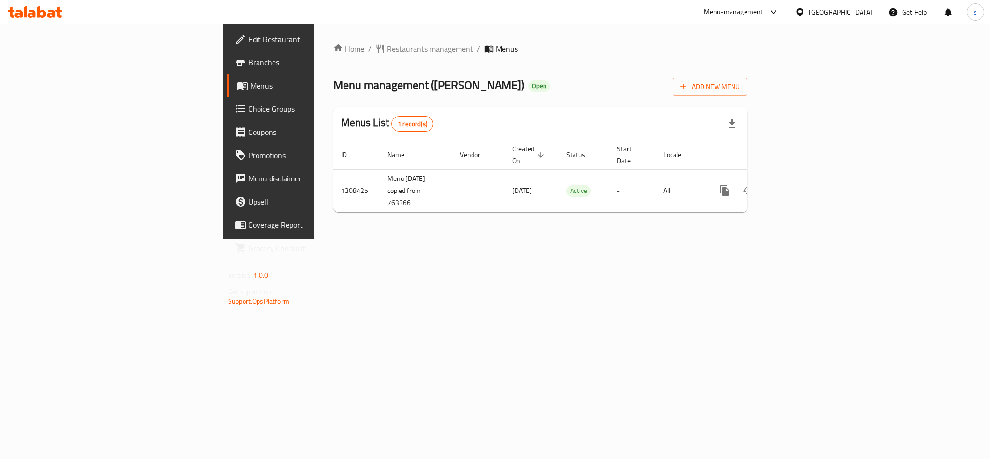
click at [867, 15] on div "[GEOGRAPHIC_DATA]" at bounding box center [841, 12] width 64 height 11
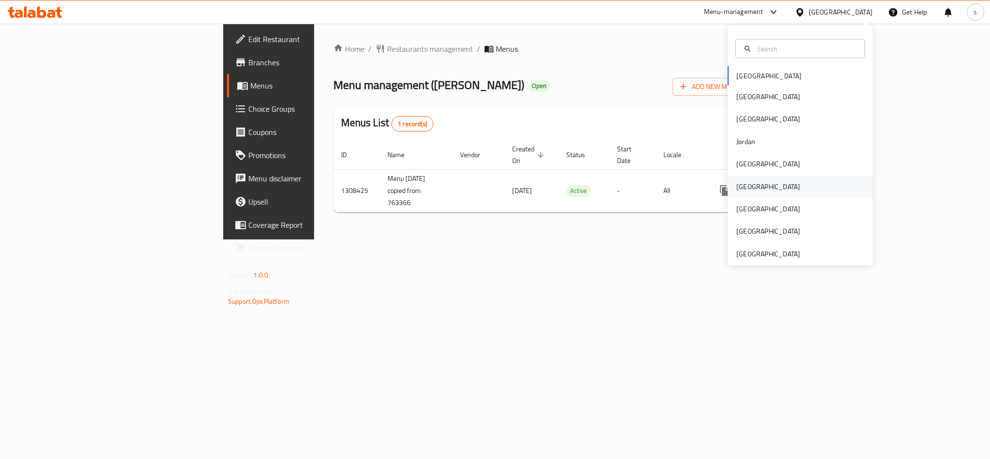
click at [746, 190] on div "Oman" at bounding box center [768, 186] width 79 height 22
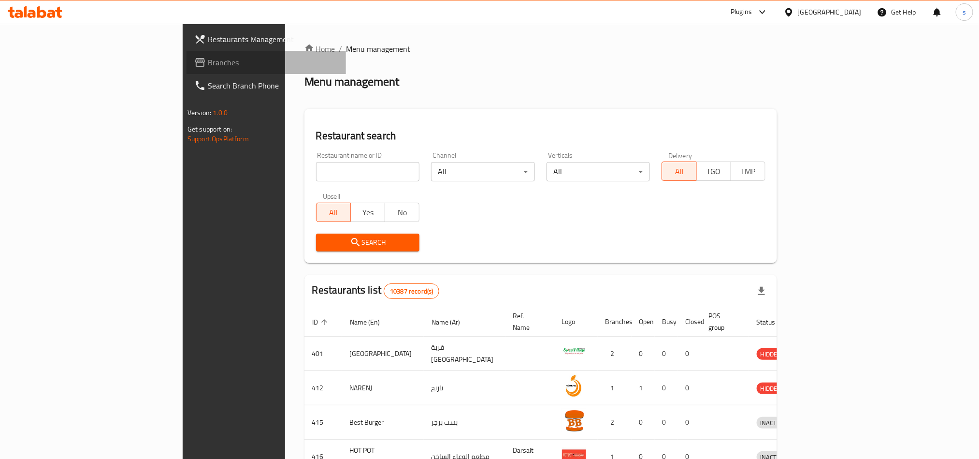
click at [208, 61] on span "Branches" at bounding box center [273, 63] width 131 height 12
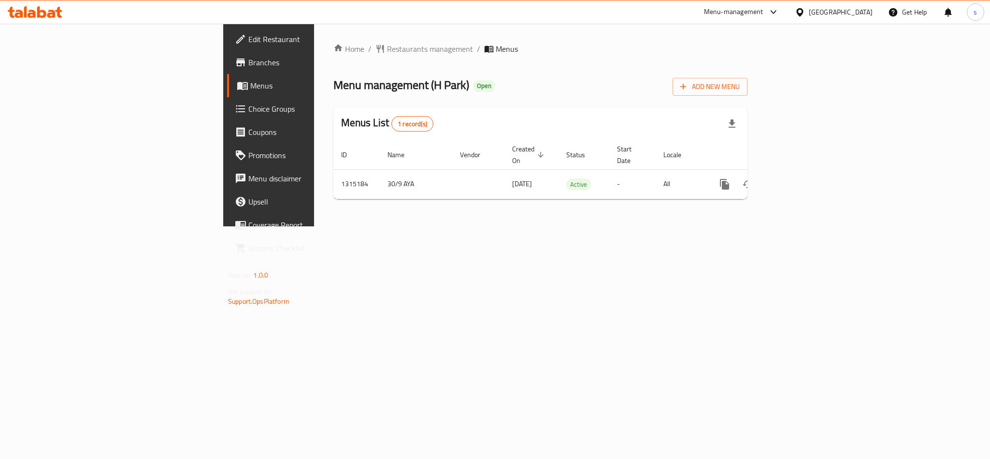
click at [868, 11] on div "[GEOGRAPHIC_DATA]" at bounding box center [841, 12] width 64 height 11
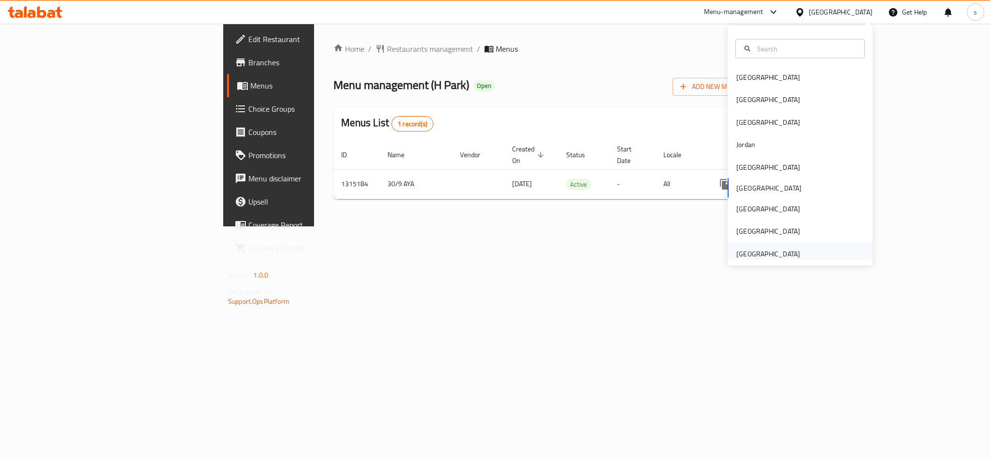
click at [763, 251] on div "[GEOGRAPHIC_DATA]" at bounding box center [769, 253] width 64 height 11
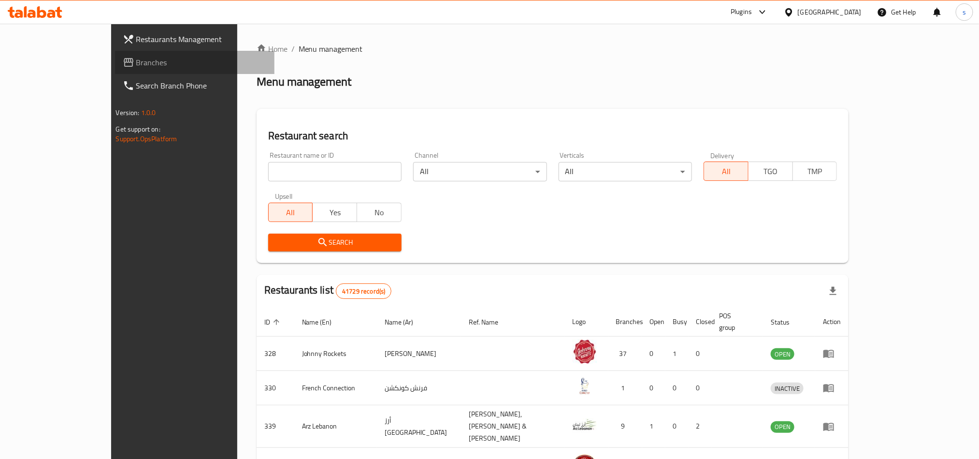
click at [136, 64] on span "Branches" at bounding box center [201, 63] width 131 height 12
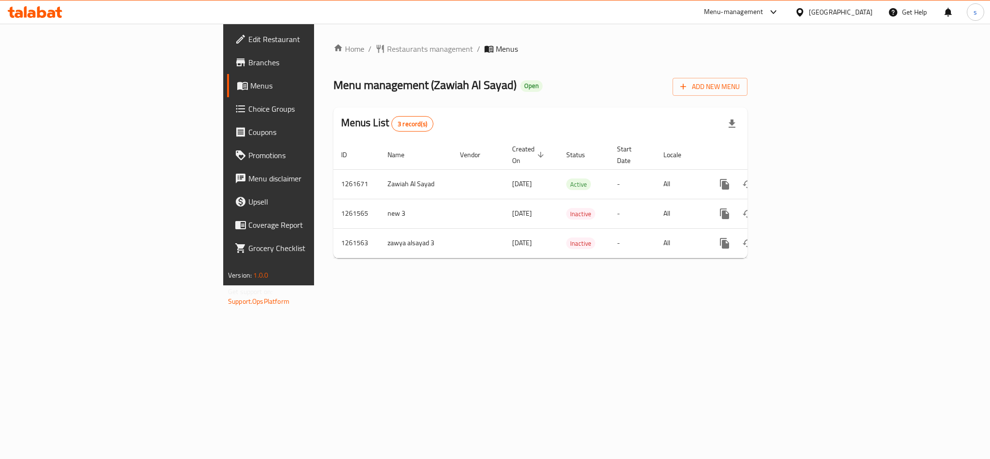
click at [858, 10] on div "[GEOGRAPHIC_DATA]" at bounding box center [841, 12] width 64 height 11
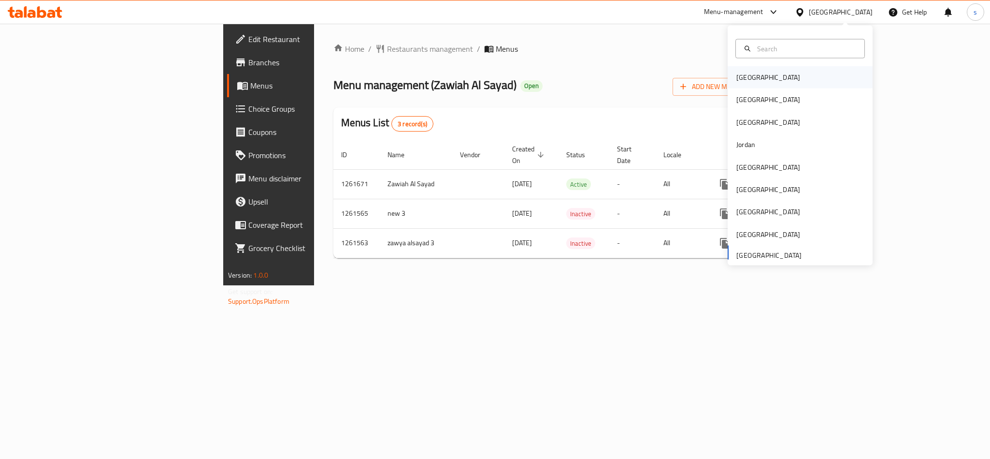
click at [740, 80] on div "[GEOGRAPHIC_DATA]" at bounding box center [769, 77] width 64 height 11
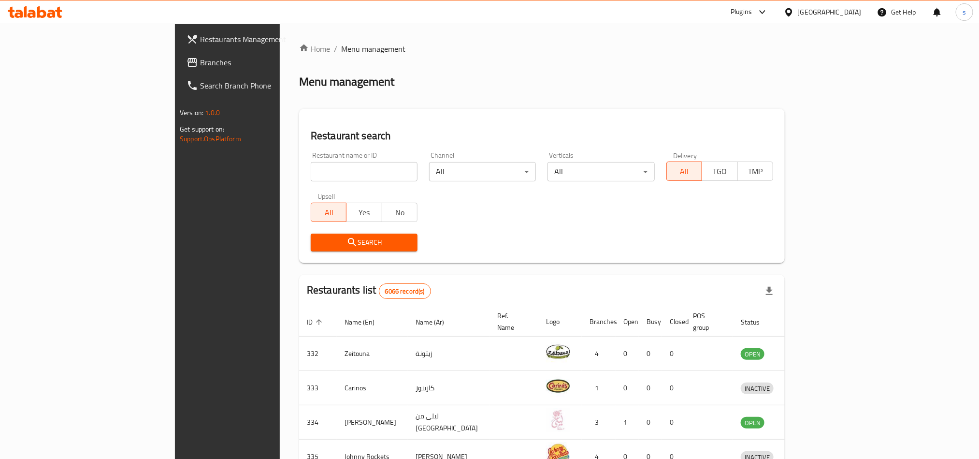
click at [846, 9] on div "[GEOGRAPHIC_DATA]" at bounding box center [830, 12] width 64 height 11
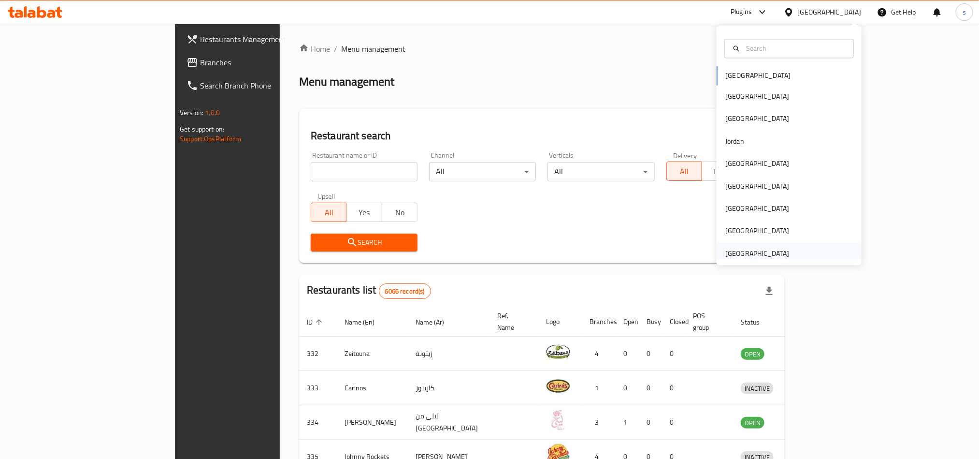
click at [769, 254] on div "[GEOGRAPHIC_DATA]" at bounding box center [757, 253] width 64 height 11
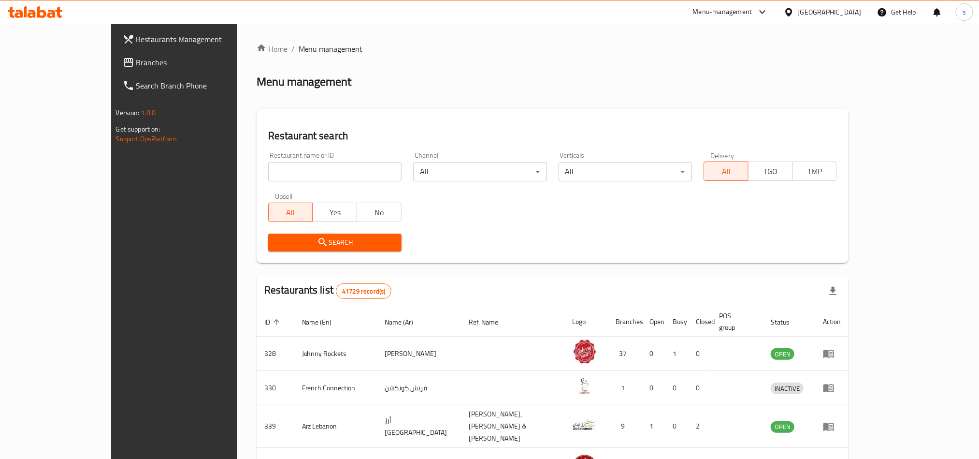
click at [136, 58] on span "Branches" at bounding box center [201, 63] width 131 height 12
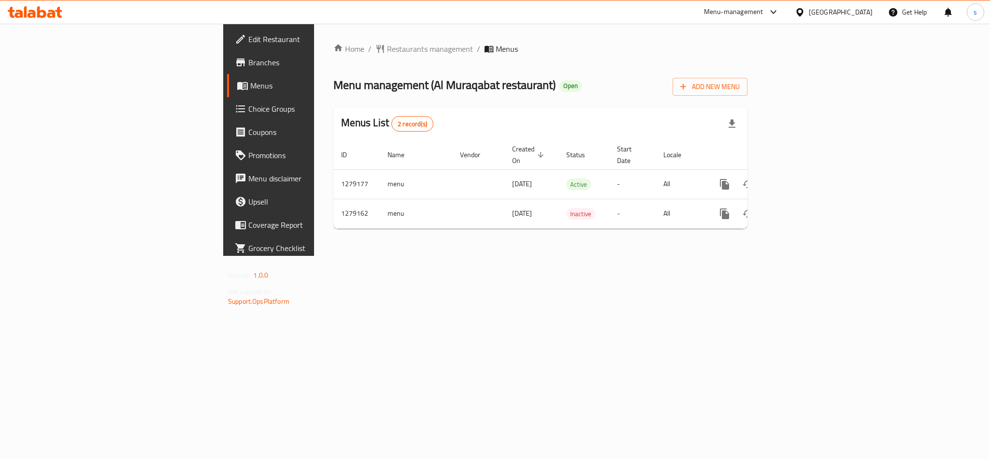
click at [838, 12] on div "[GEOGRAPHIC_DATA]" at bounding box center [841, 12] width 64 height 11
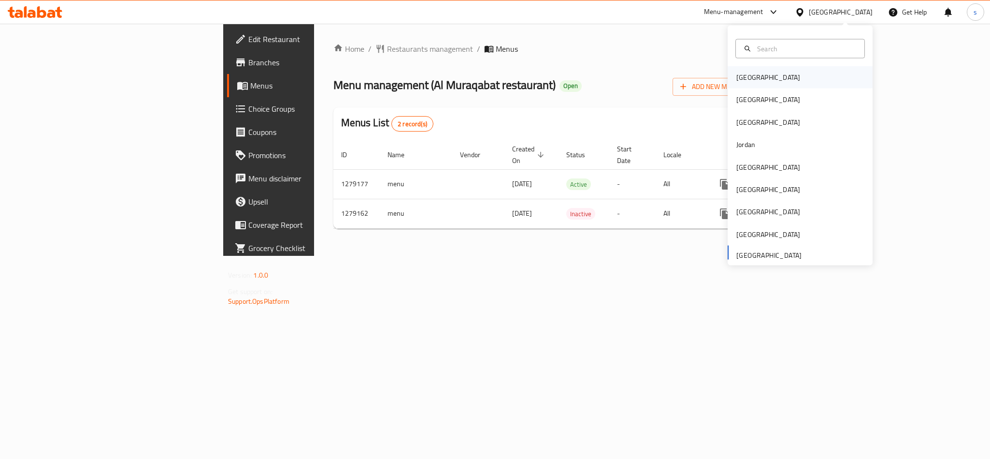
click at [748, 77] on div "Bahrain" at bounding box center [768, 77] width 79 height 22
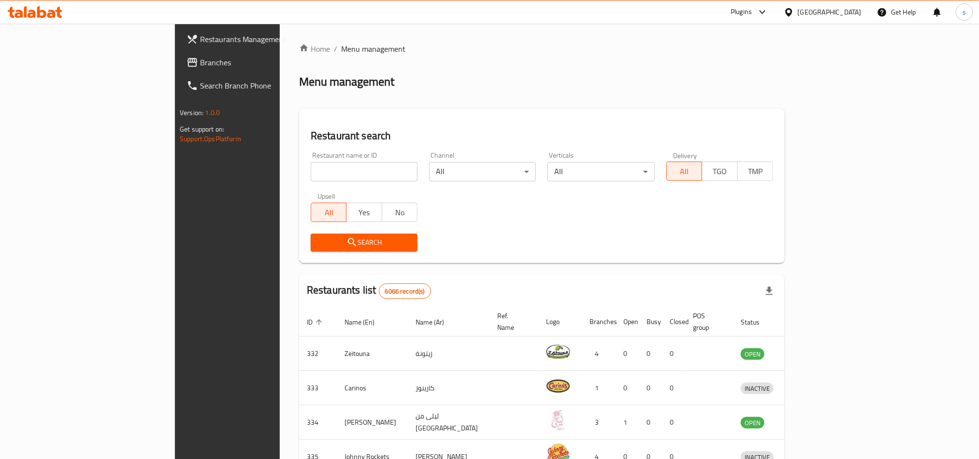
click at [842, 12] on div "Bahrain" at bounding box center [830, 12] width 64 height 11
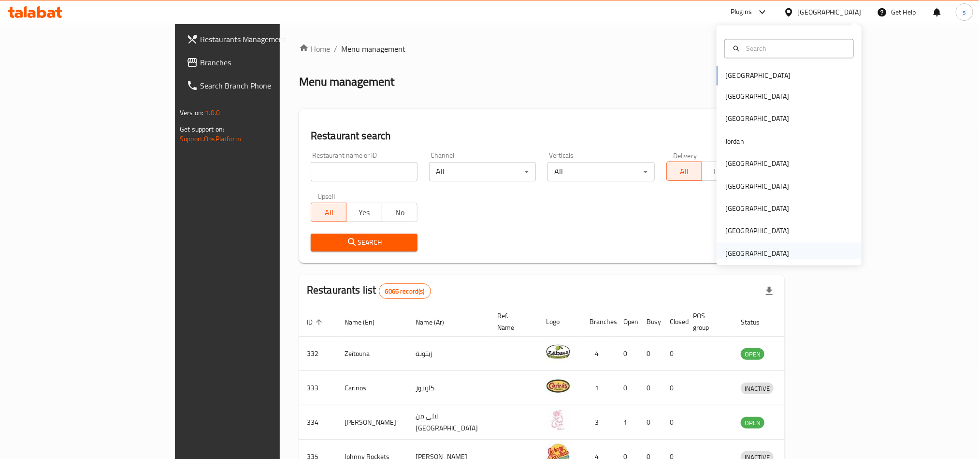
click at [769, 253] on div "[GEOGRAPHIC_DATA]" at bounding box center [757, 253] width 64 height 11
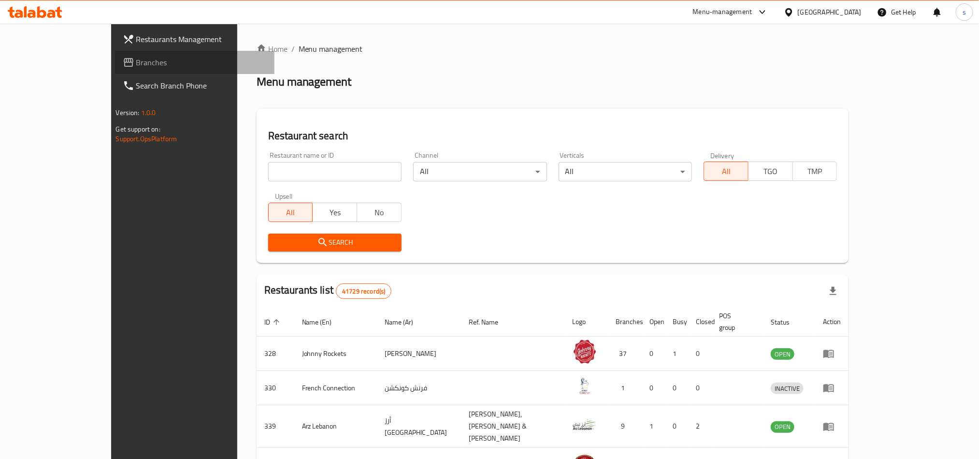
click at [136, 57] on span "Branches" at bounding box center [201, 63] width 131 height 12
